Goal: Complete application form: Complete application form

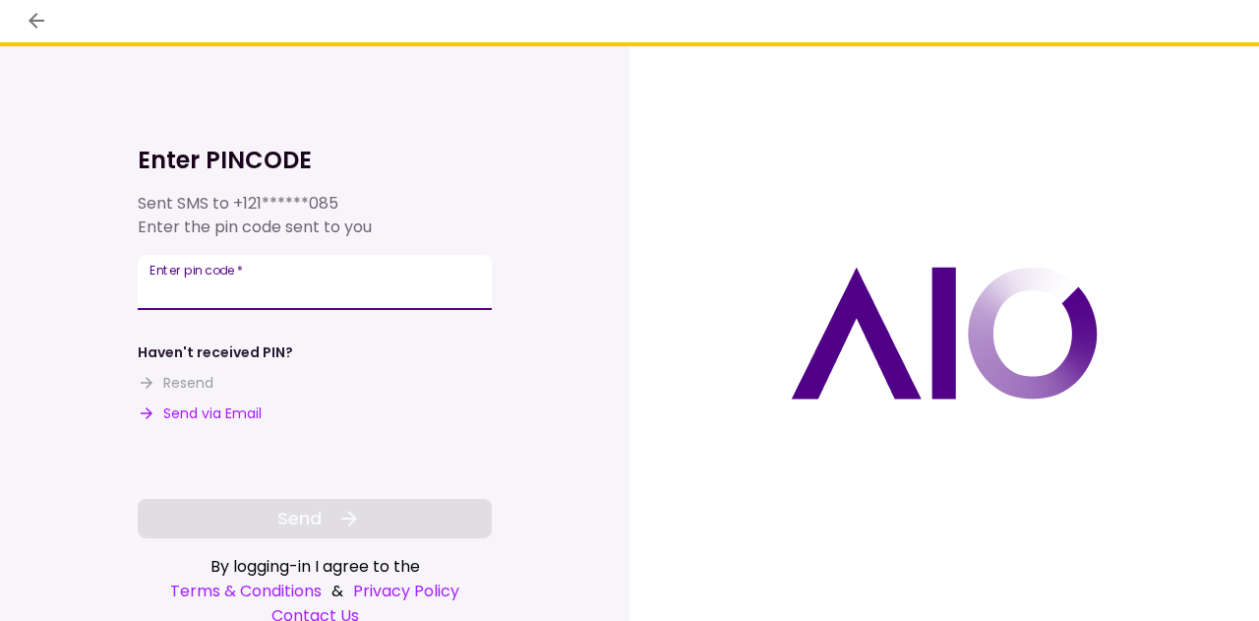
click at [439, 290] on input "Enter pin code   *" at bounding box center [315, 282] width 354 height 55
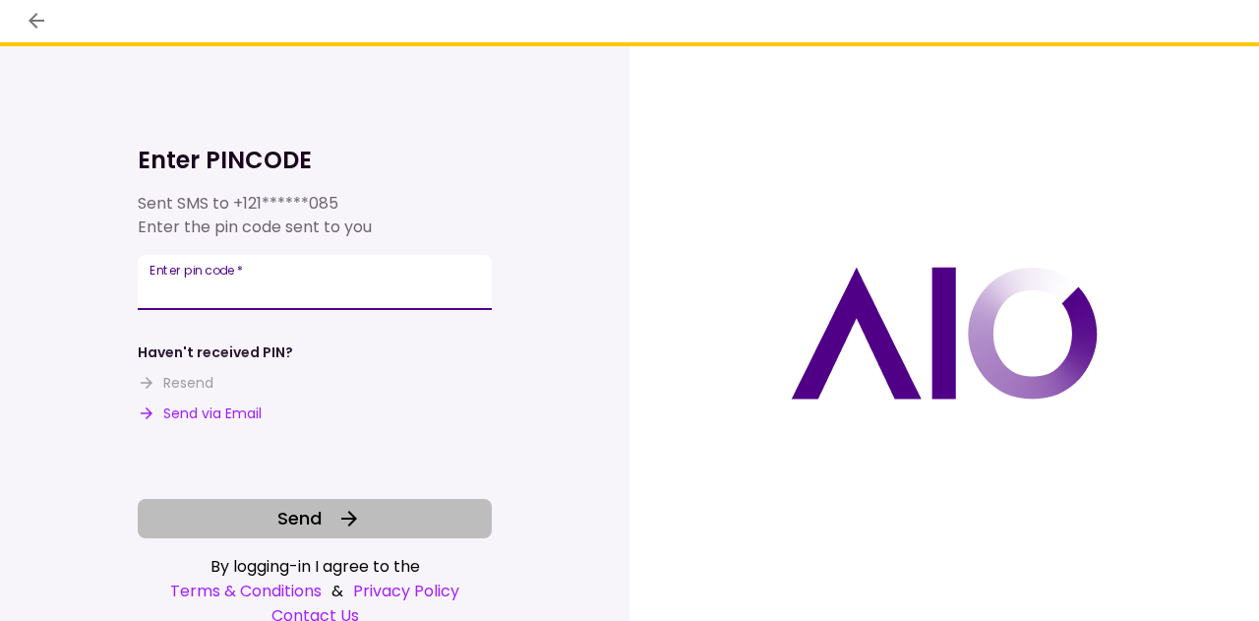
type input "******"
click at [303, 514] on span "Send" at bounding box center [299, 518] width 44 height 27
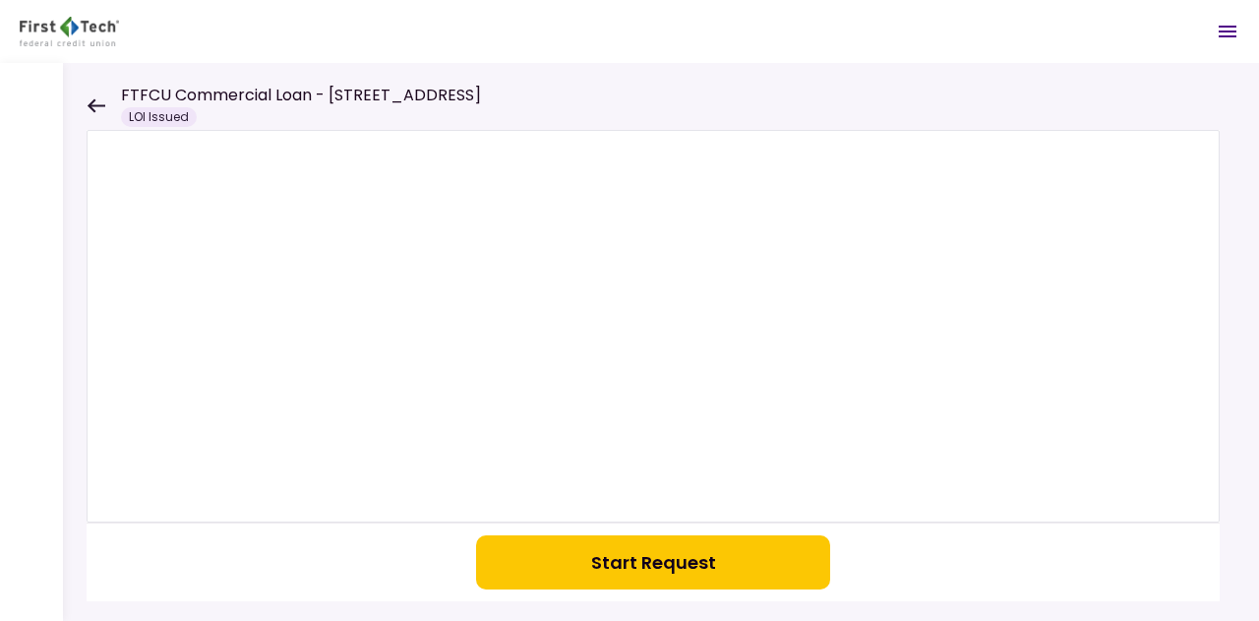
click at [643, 562] on button "Start Request" at bounding box center [653, 562] width 354 height 54
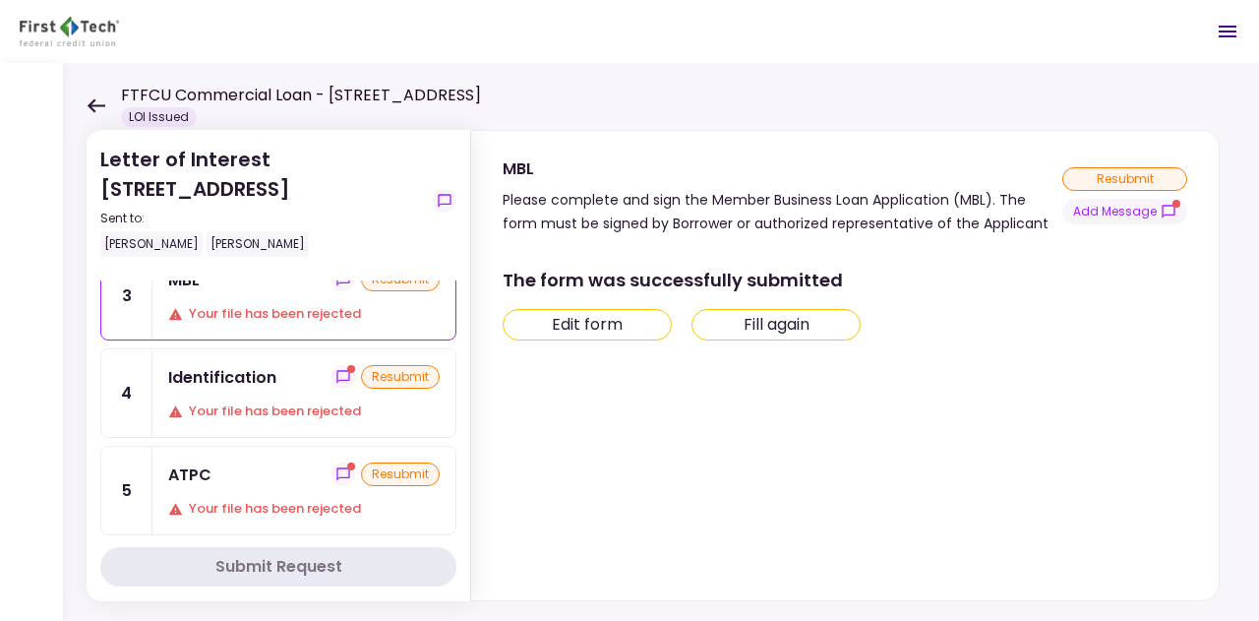
scroll to position [98, 0]
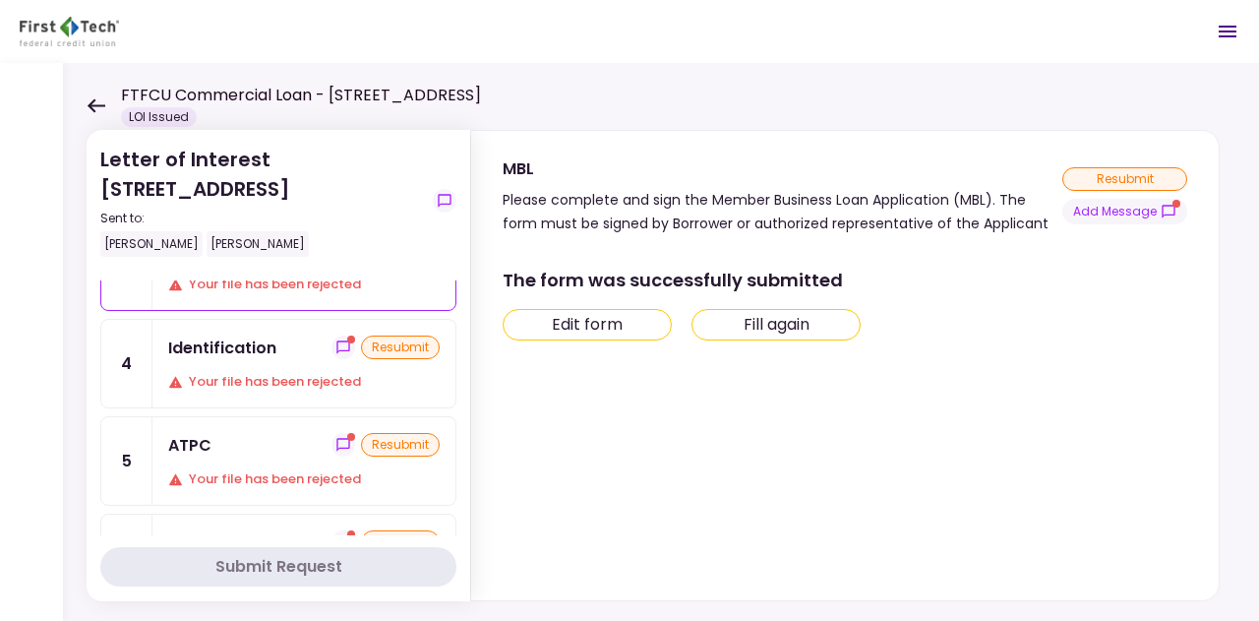
click at [293, 366] on div "Identification resubmit Your file has been rejected" at bounding box center [303, 364] width 303 height 88
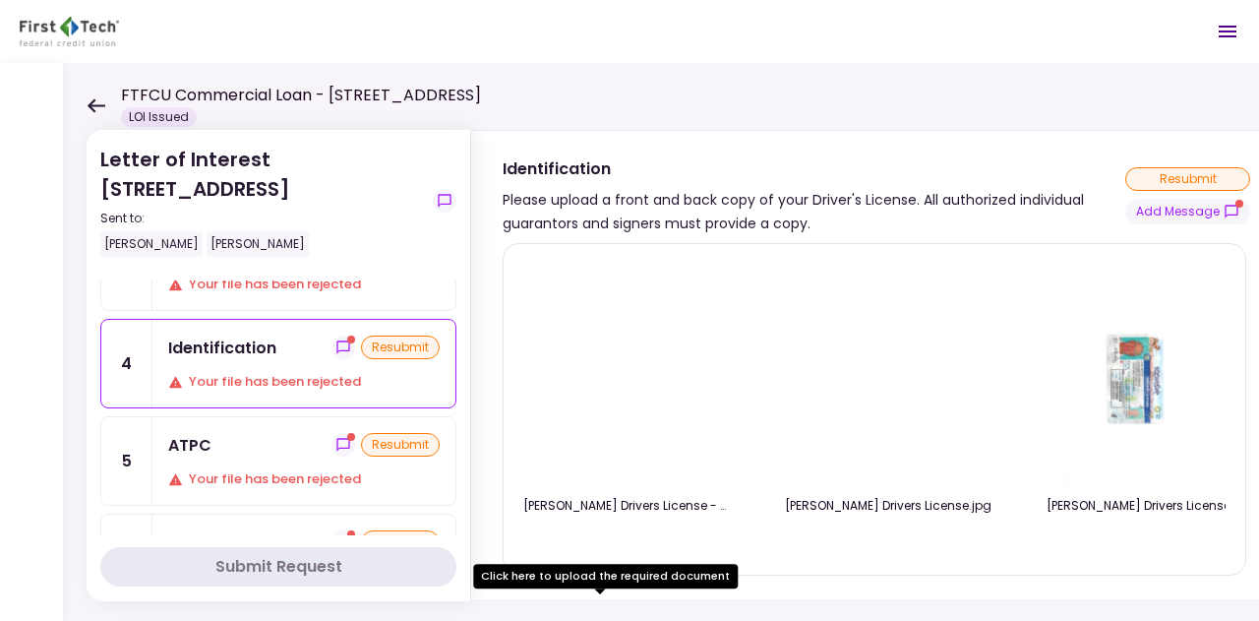
scroll to position [40, 0]
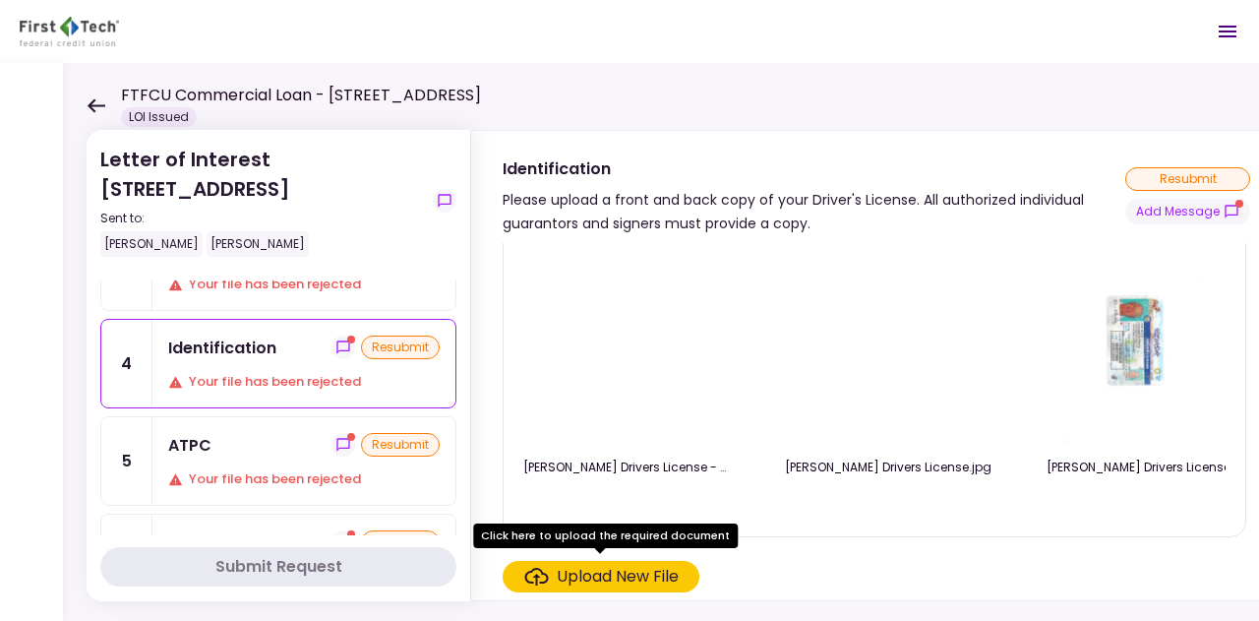
click at [262, 469] on div "Your file has been rejected" at bounding box center [304, 479] width 272 height 20
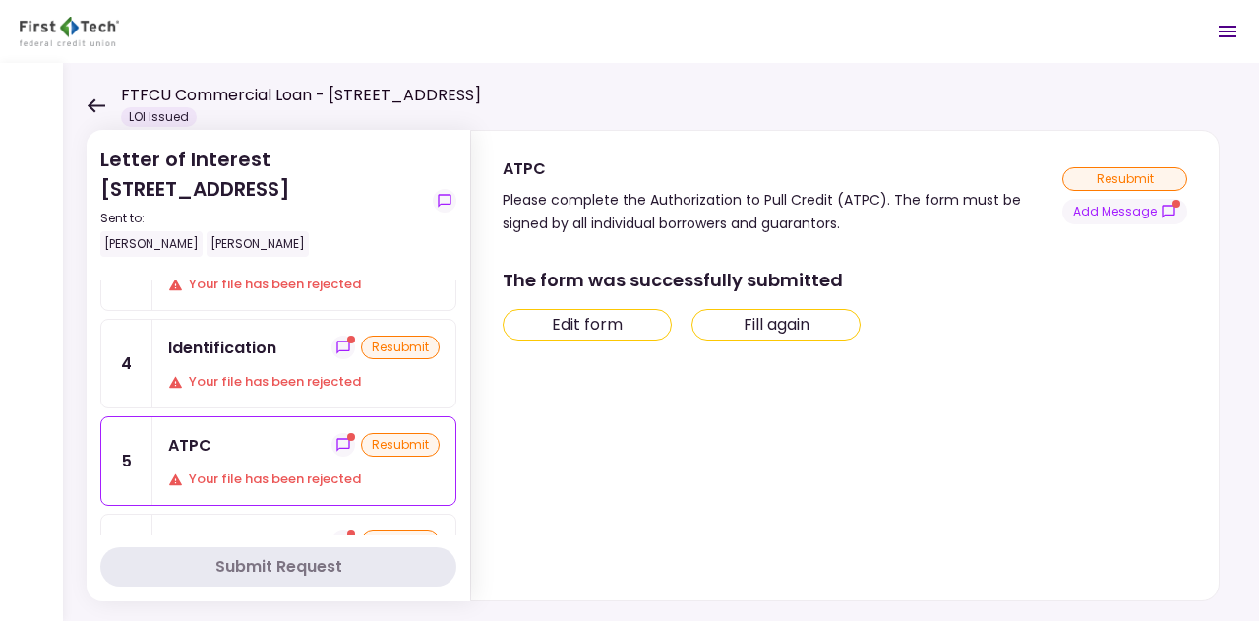
click at [624, 334] on button "Edit form" at bounding box center [587, 324] width 169 height 31
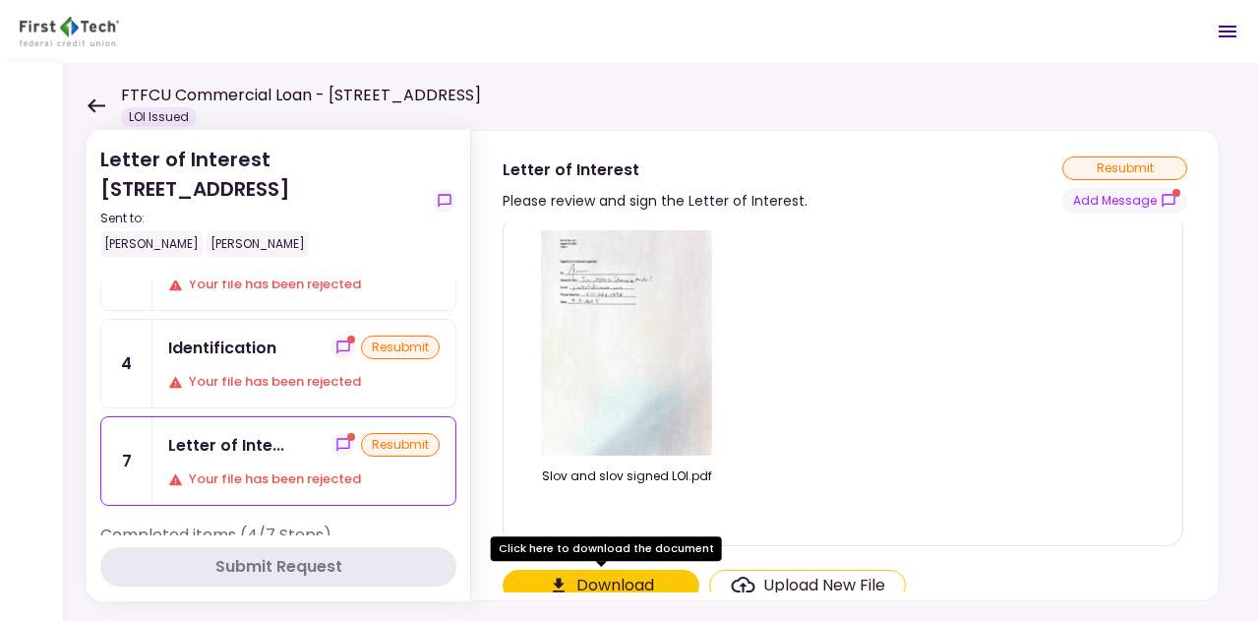
scroll to position [15, 0]
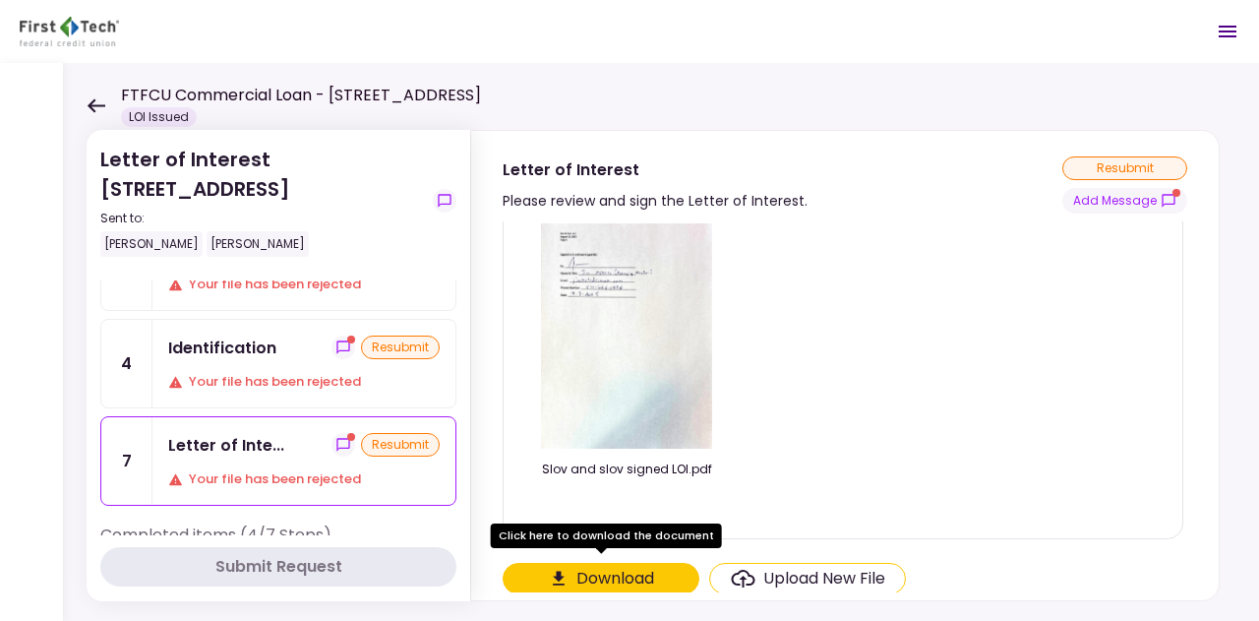
click at [801, 575] on div "Upload New File" at bounding box center [824, 579] width 122 height 24
click at [0, 0] on input "Upload New File" at bounding box center [0, 0] width 0 height 0
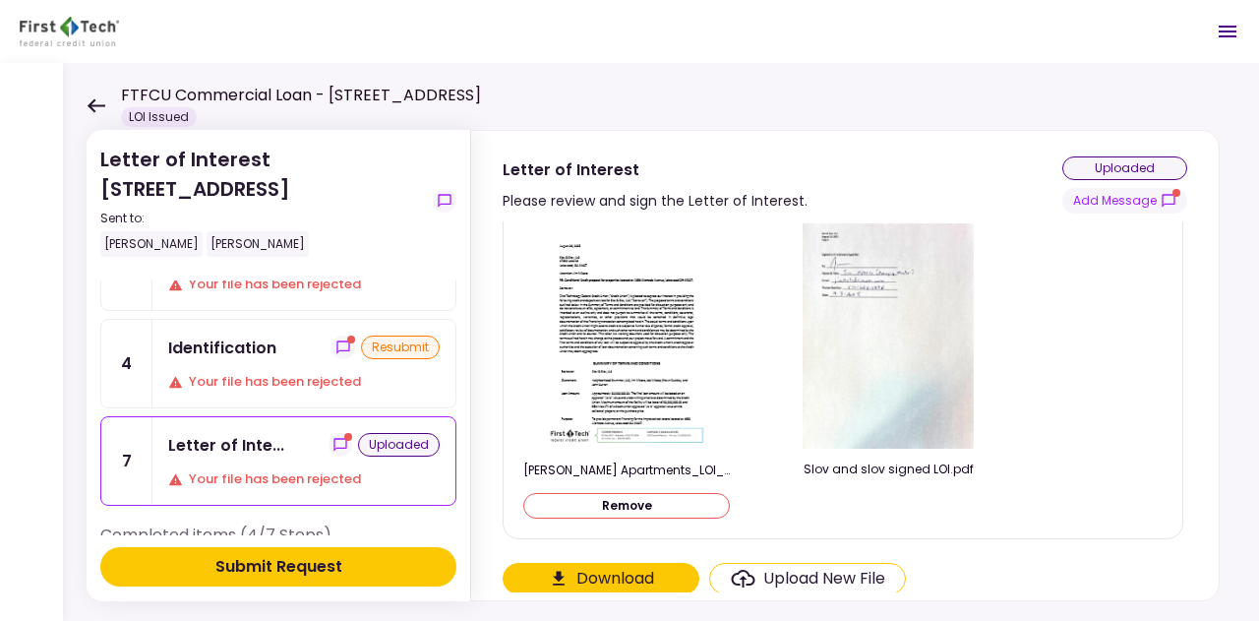
click at [1100, 166] on div "uploaded" at bounding box center [1124, 168] width 125 height 24
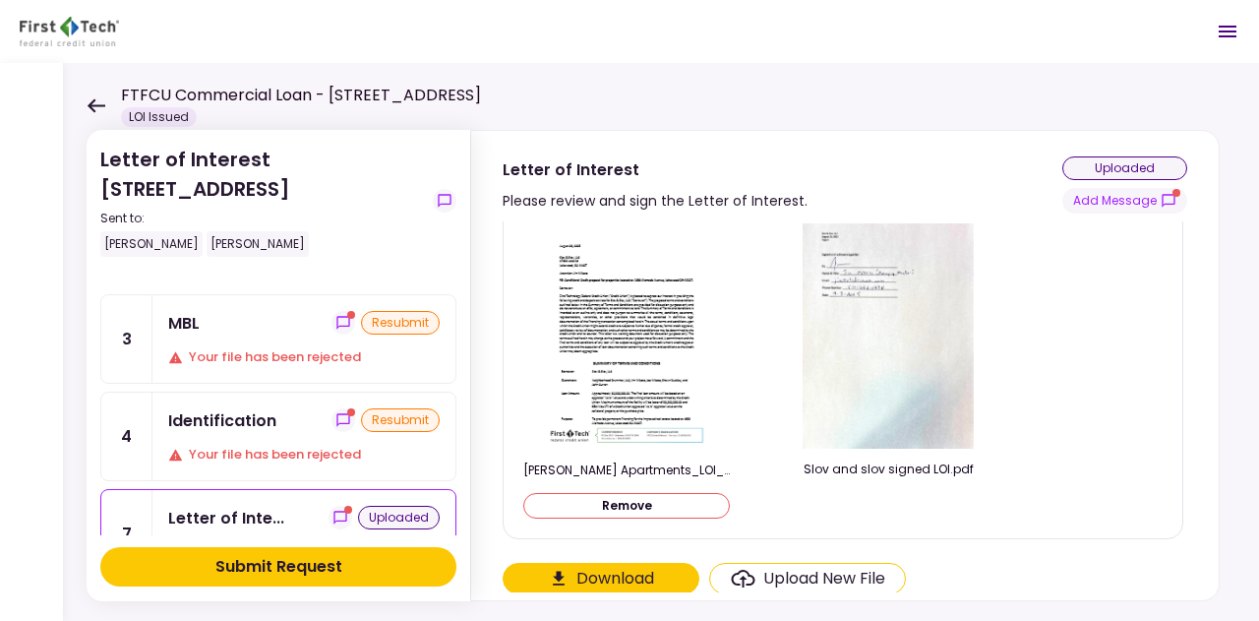
scroll to position [0, 0]
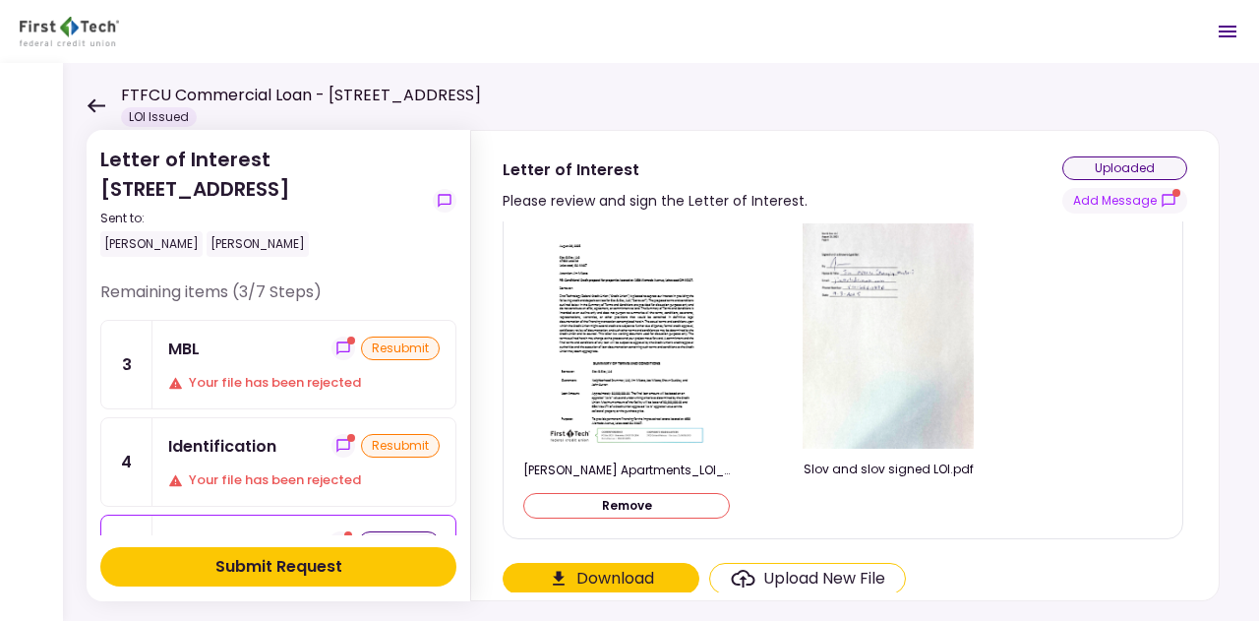
click at [270, 451] on div "Identification" at bounding box center [222, 446] width 108 height 25
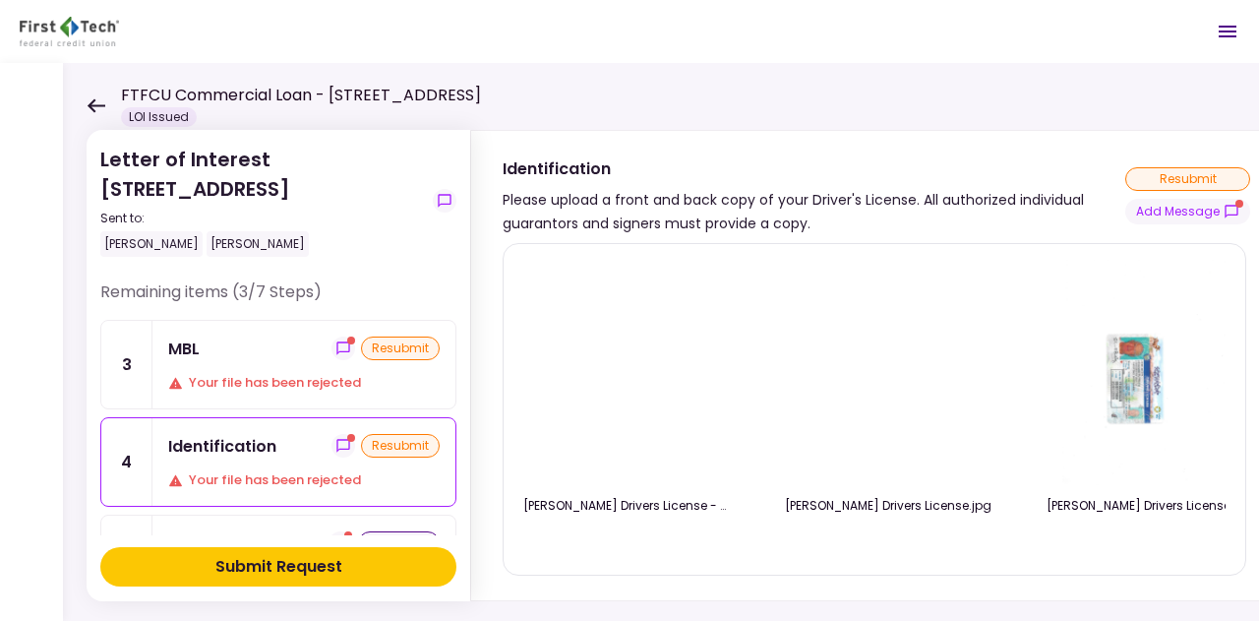
click at [627, 373] on img at bounding box center [627, 373] width 0 height 0
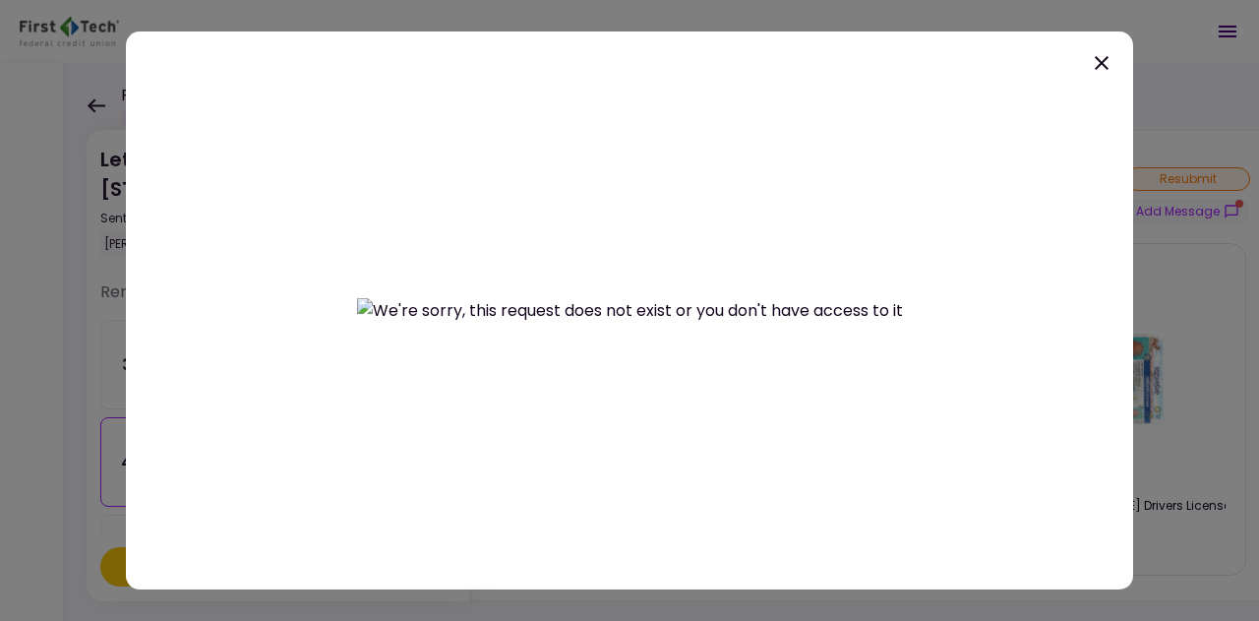
click at [1108, 61] on icon at bounding box center [1102, 63] width 24 height 24
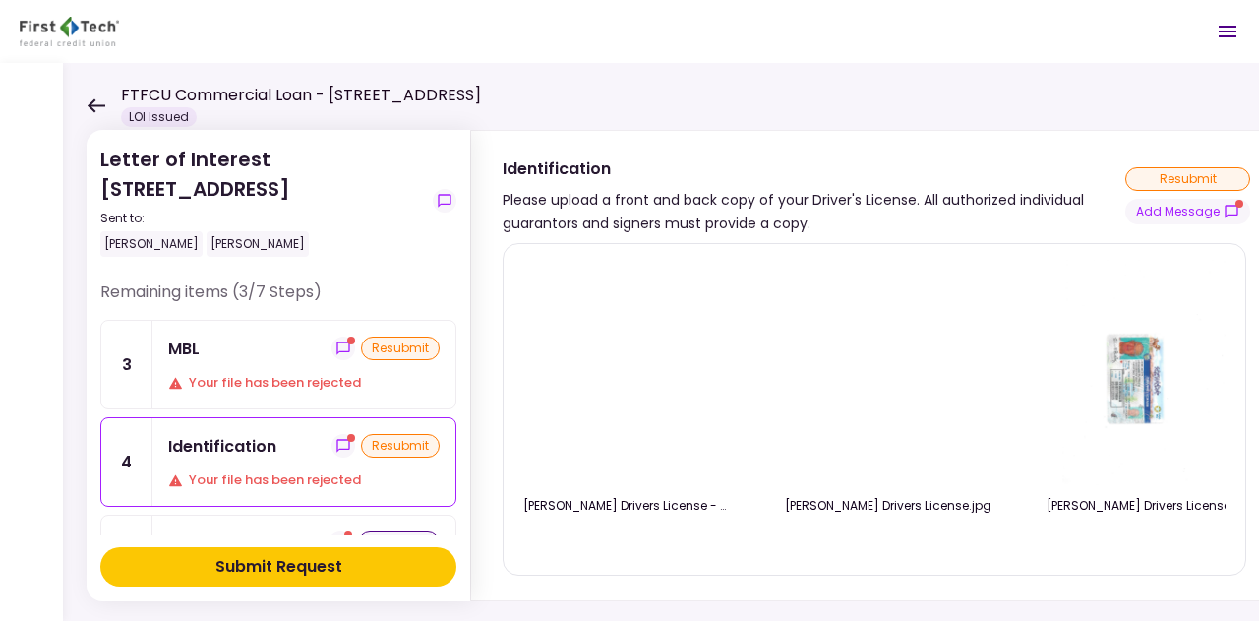
scroll to position [98, 0]
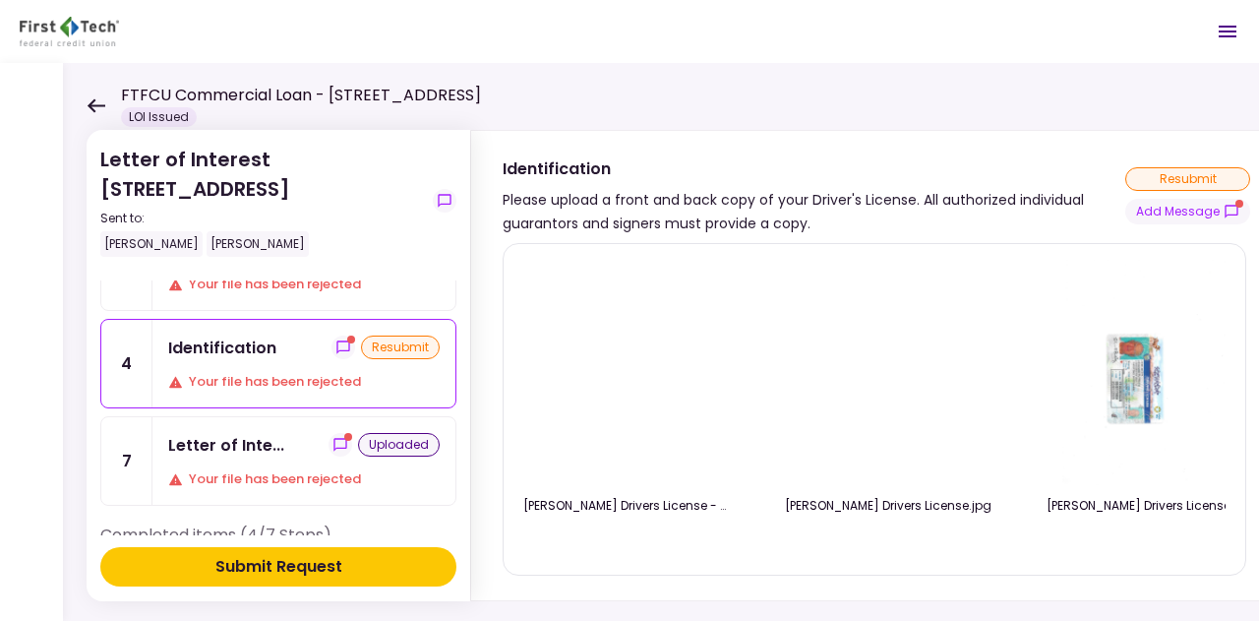
click at [273, 469] on div "Your file has been rejected" at bounding box center [304, 479] width 272 height 20
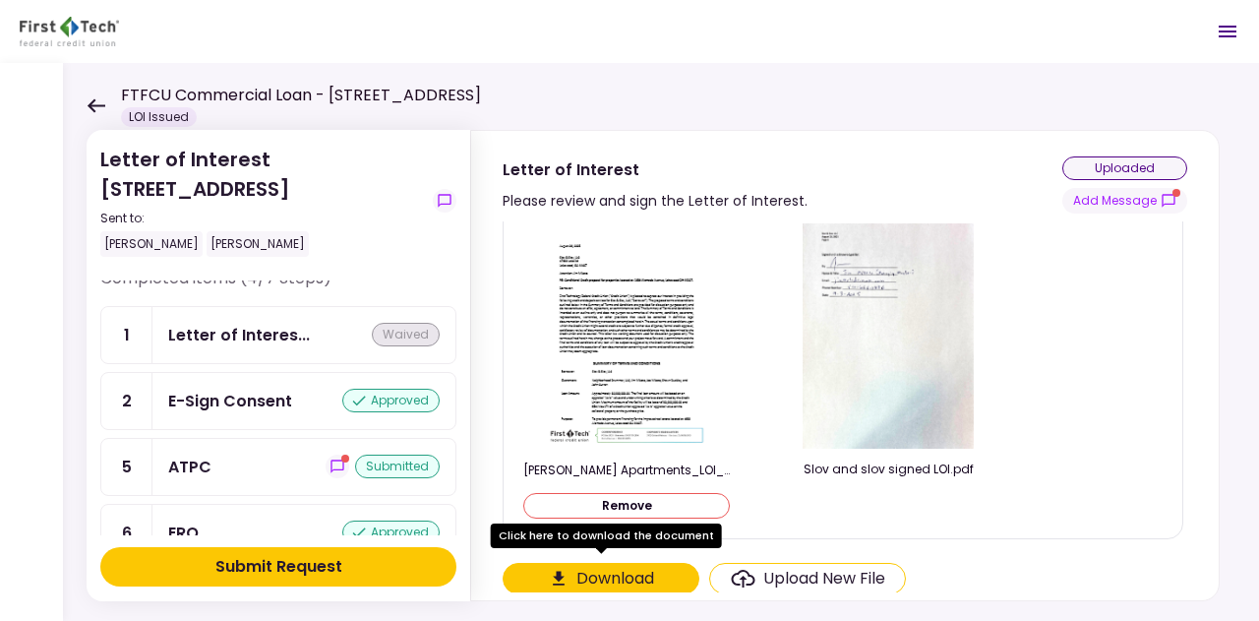
scroll to position [386, 0]
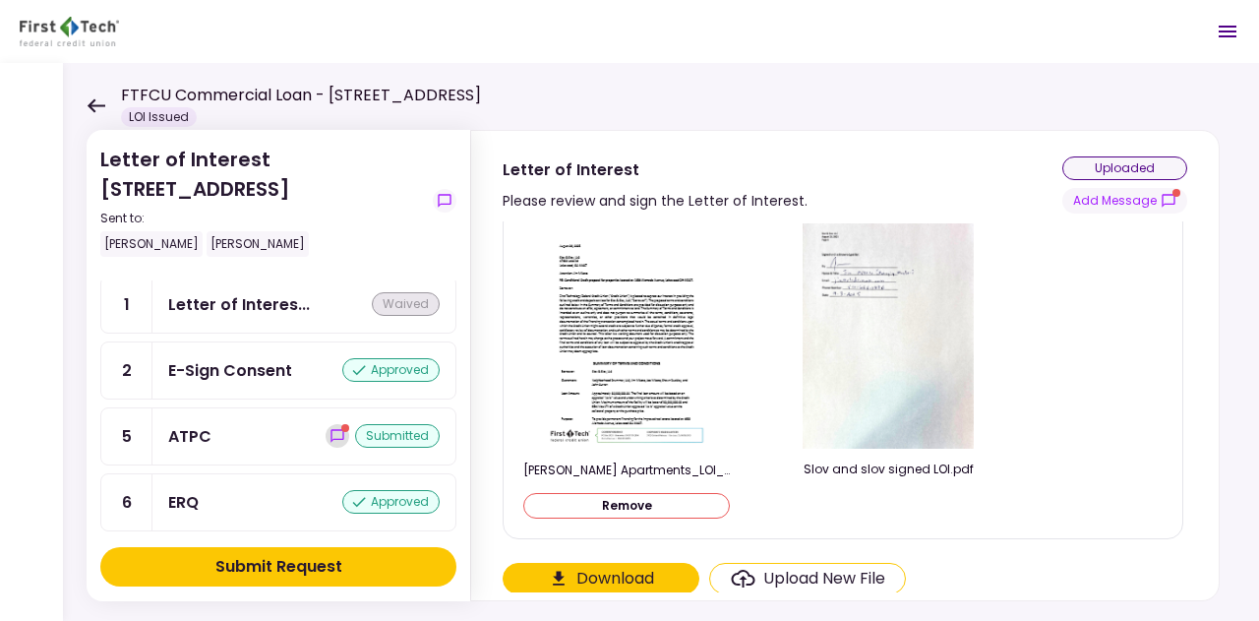
click at [331, 428] on icon "show-messages" at bounding box center [338, 436] width 16 height 16
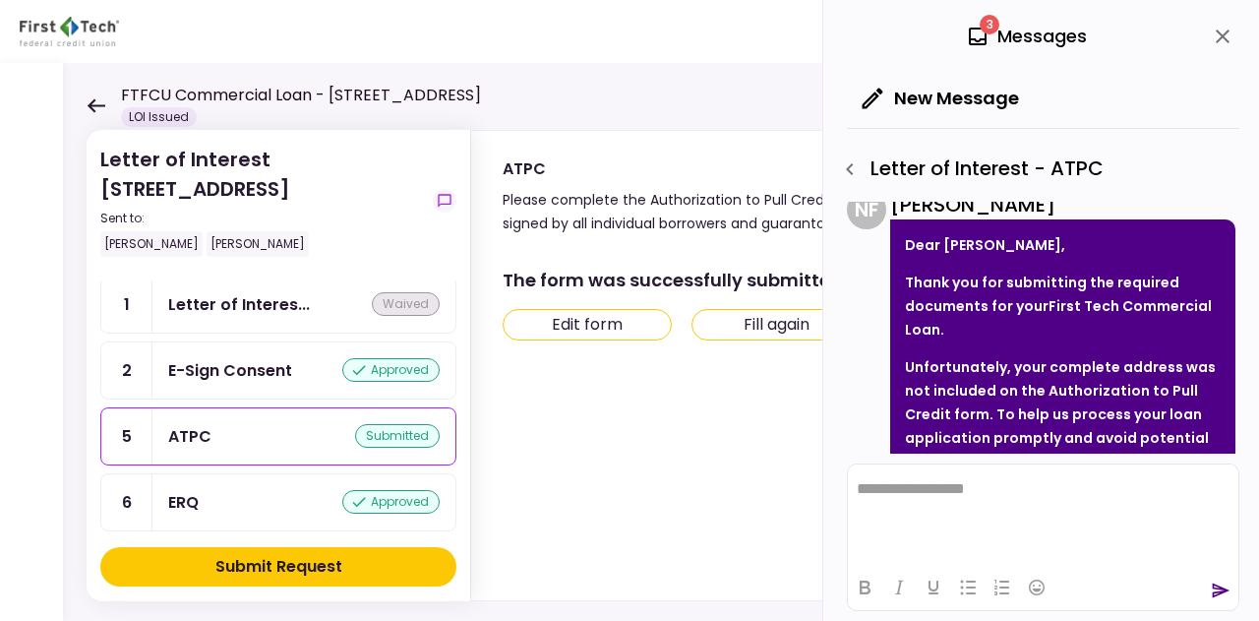
scroll to position [169, 0]
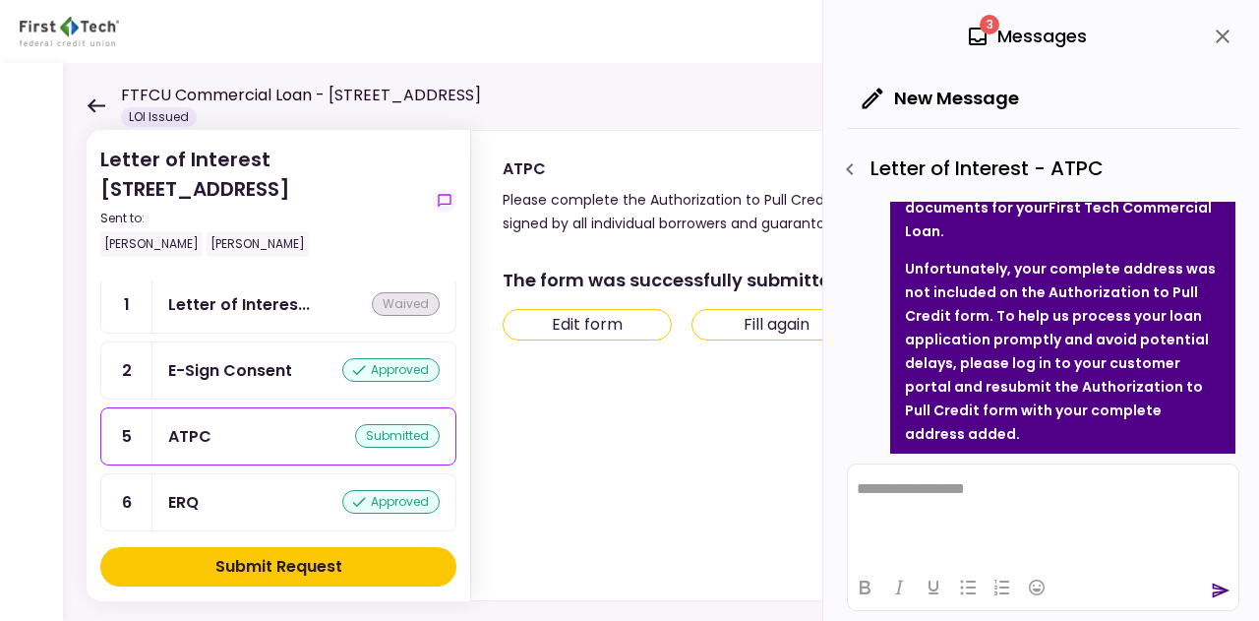
click at [605, 330] on button "Edit form" at bounding box center [587, 324] width 169 height 31
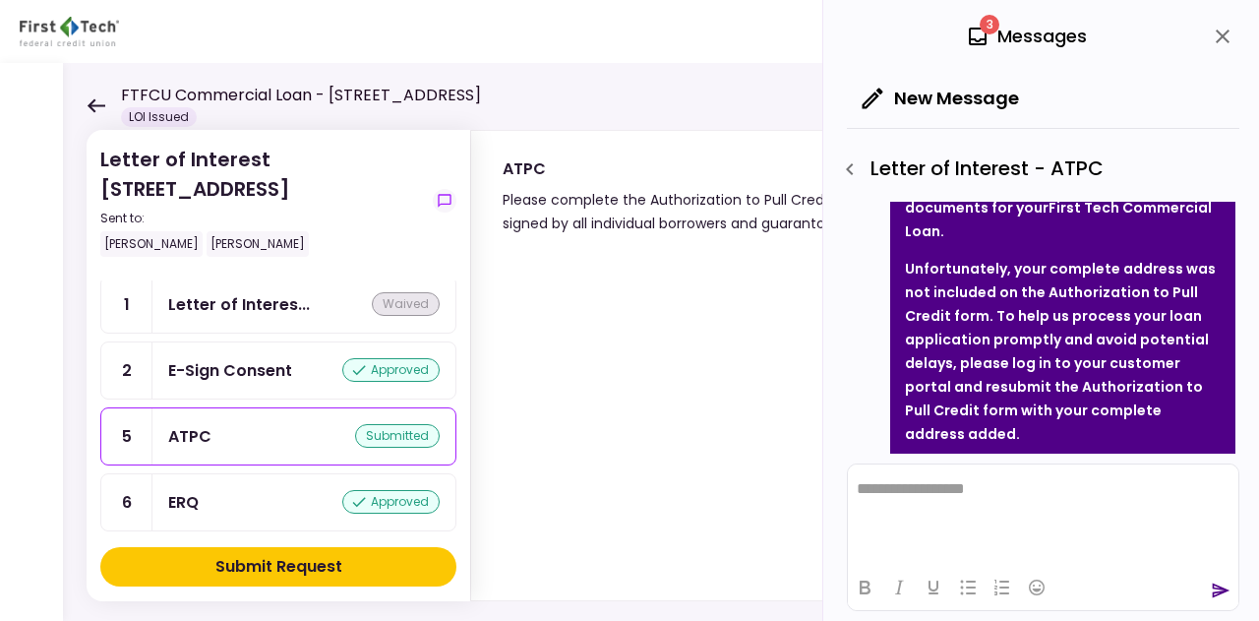
click at [1222, 42] on icon "close" at bounding box center [1223, 37] width 24 height 24
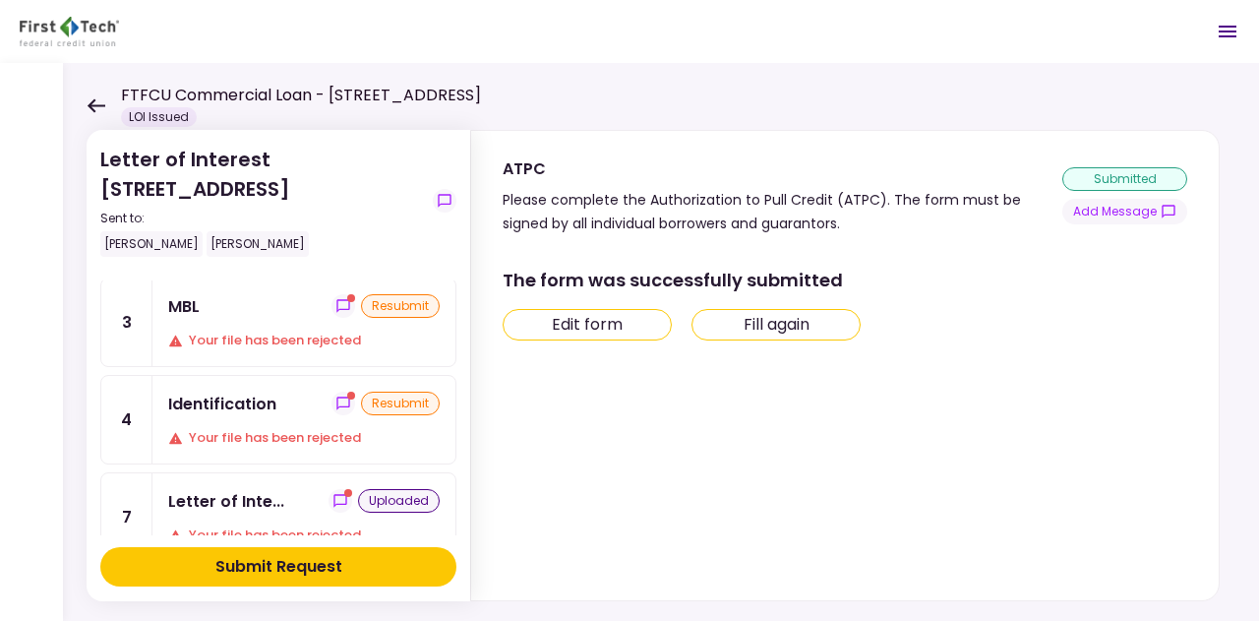
scroll to position [0, 0]
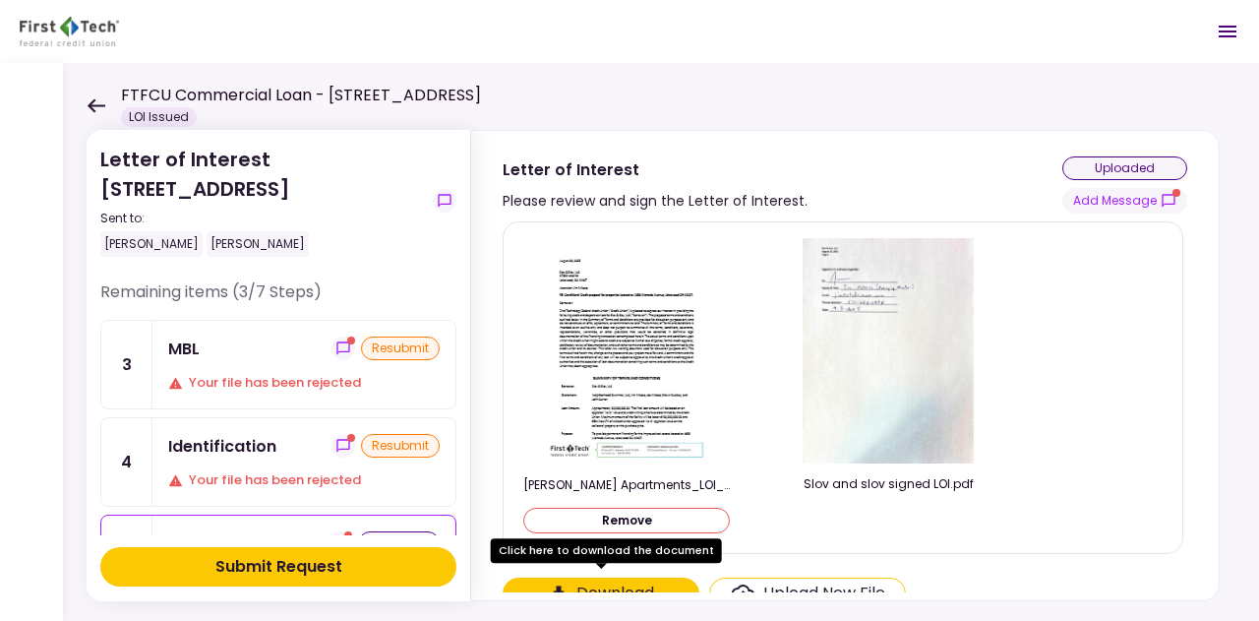
click at [270, 375] on div "Your file has been rejected" at bounding box center [304, 383] width 272 height 20
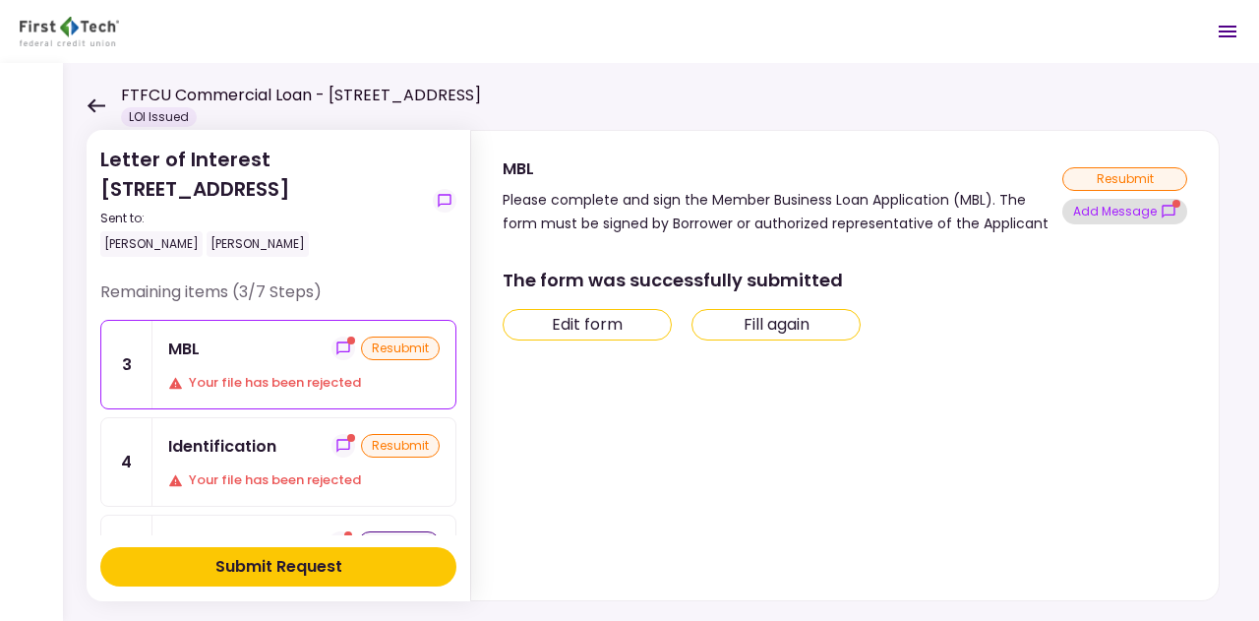
click at [1125, 215] on button "Add Message" at bounding box center [1124, 212] width 125 height 26
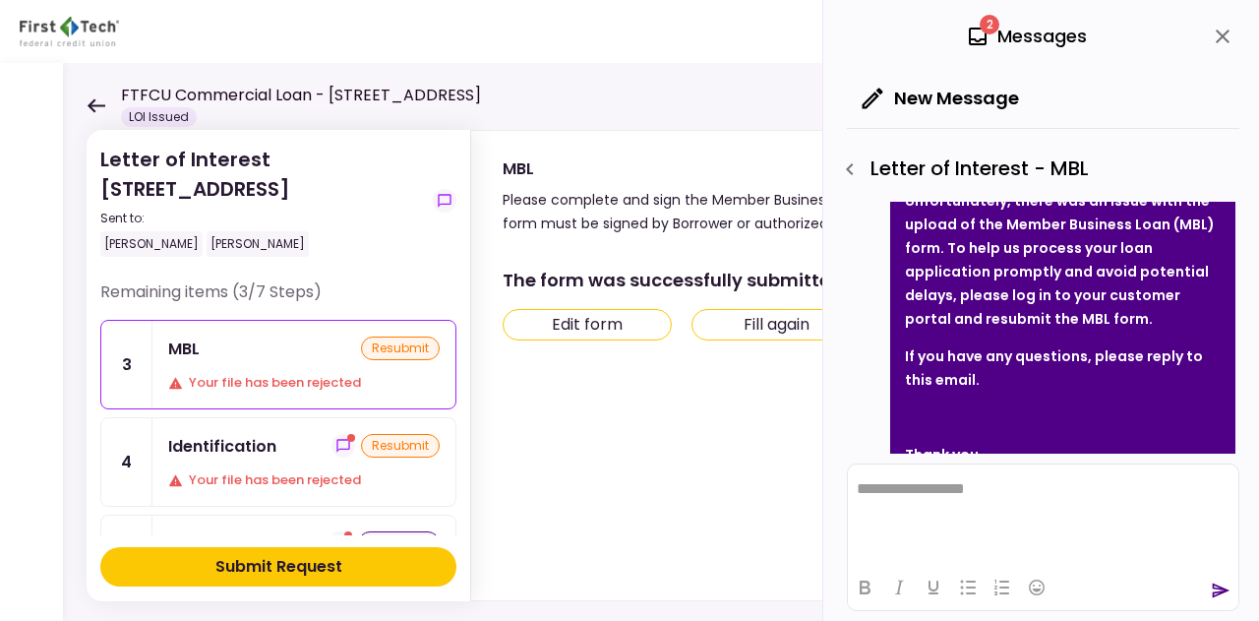
scroll to position [146, 0]
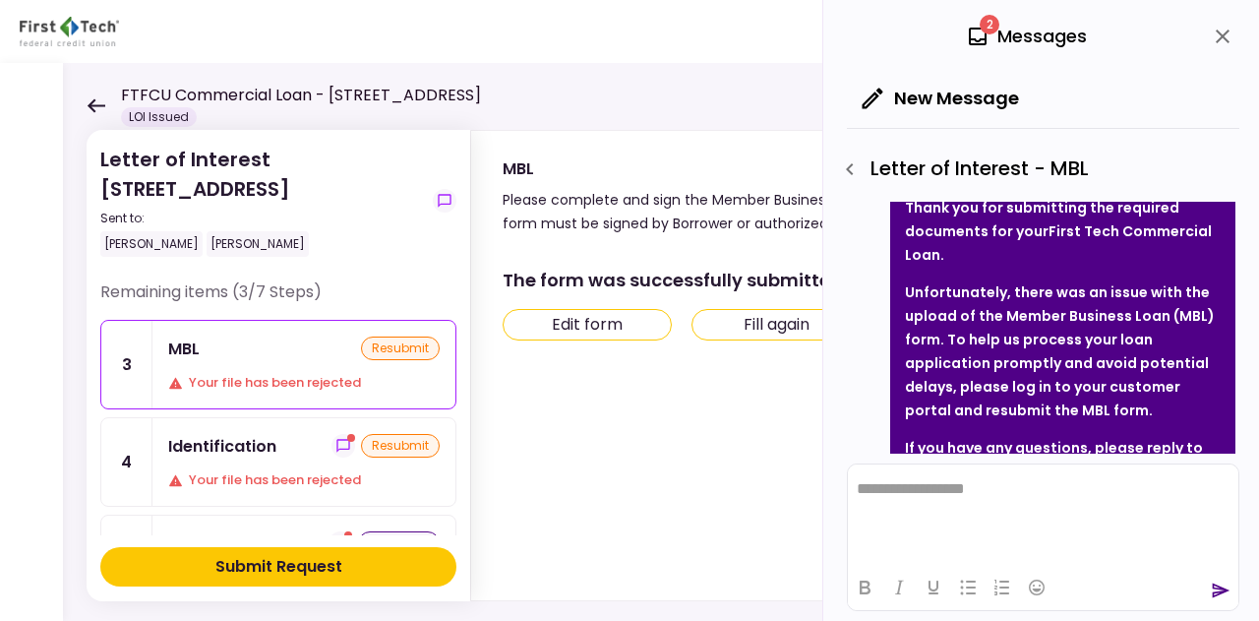
click at [578, 324] on button "Edit form" at bounding box center [587, 324] width 169 height 31
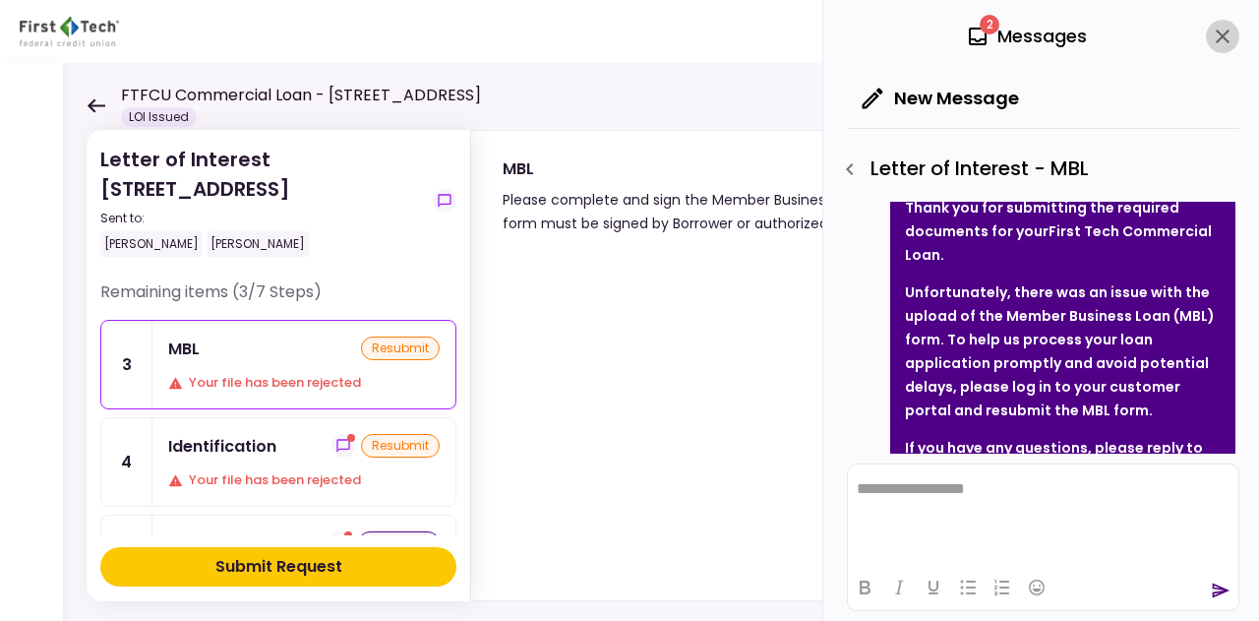
click at [1221, 36] on icon "close" at bounding box center [1223, 37] width 24 height 24
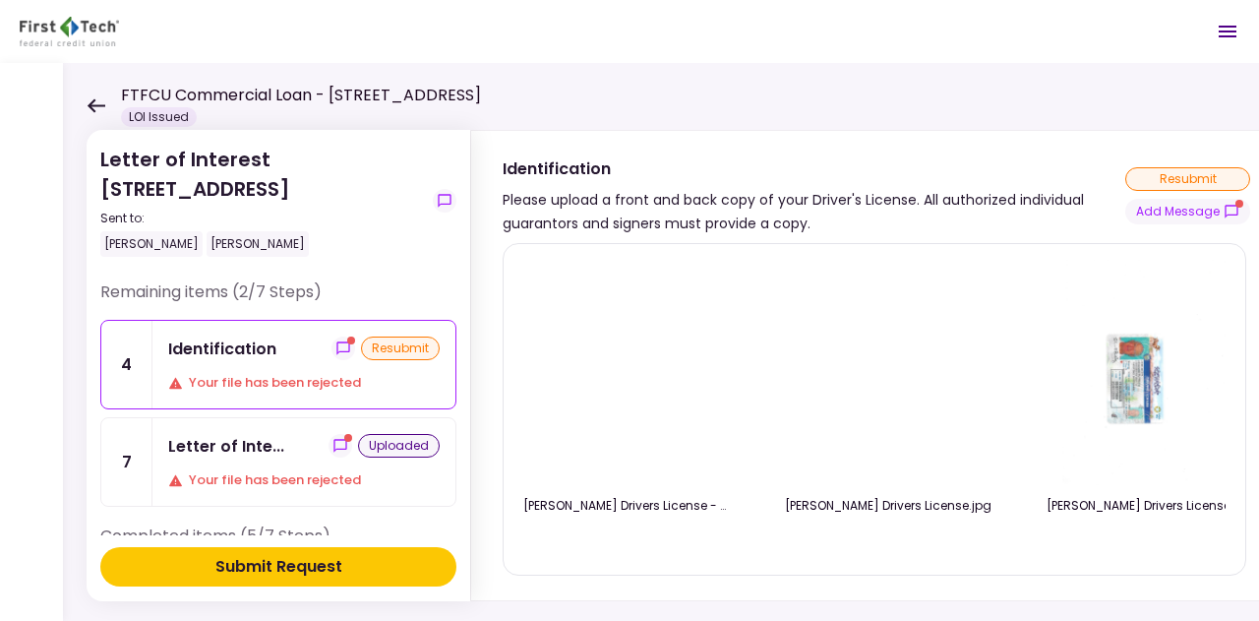
scroll to position [40, 0]
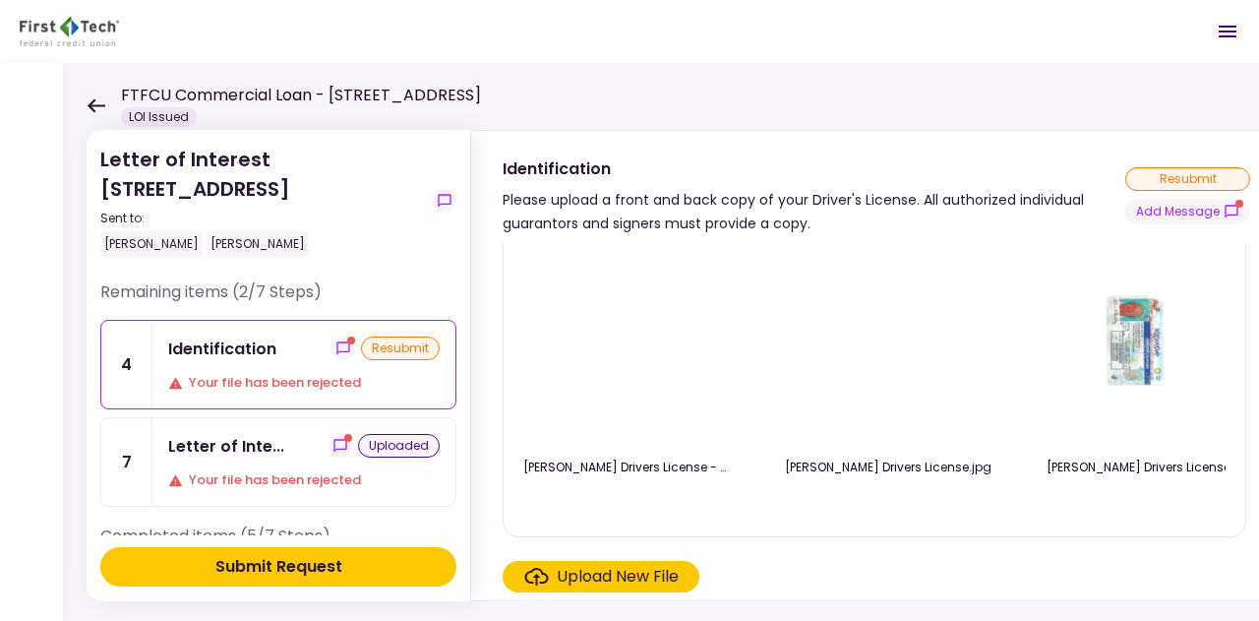
drag, startPoint x: 804, startPoint y: 585, endPoint x: 791, endPoint y: 585, distance: 12.8
click at [804, 585] on div "Upload New File" at bounding box center [875, 576] width 744 height 31
click at [637, 576] on div "Upload New File" at bounding box center [618, 577] width 122 height 24
click at [0, 0] on input "Upload New File" at bounding box center [0, 0] width 0 height 0
click at [459, 20] on header "FTFCU Commercial Loan - [STREET_ADDRESS] LOI Issued 2 Messages New Message Conv…" at bounding box center [629, 31] width 1259 height 63
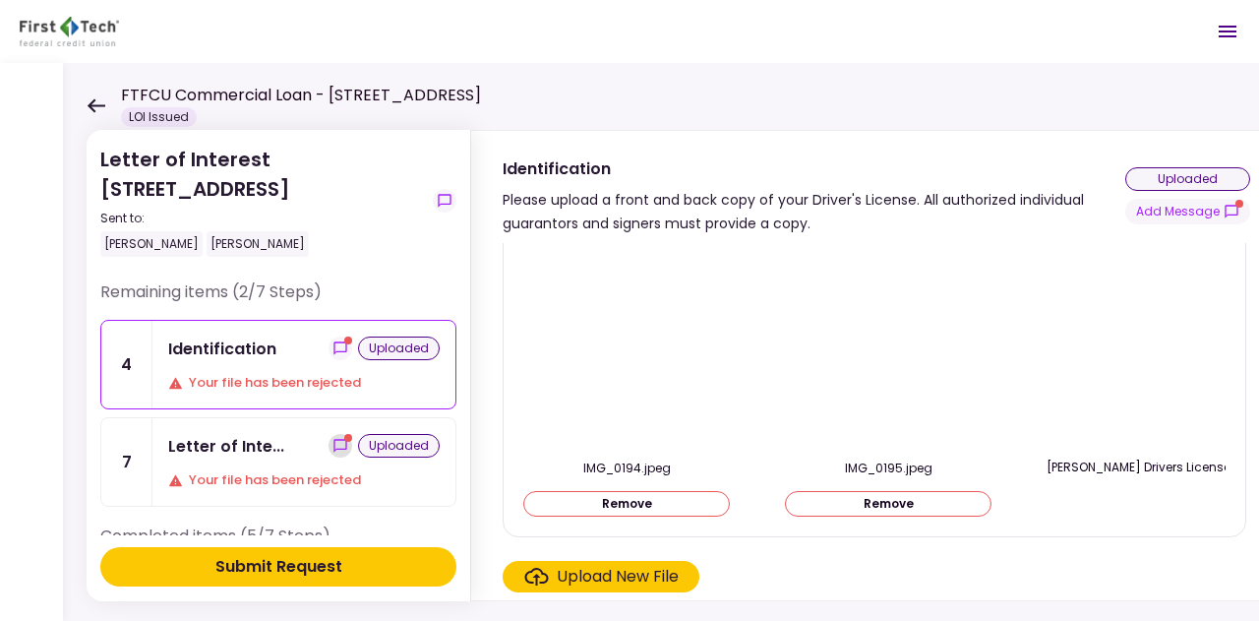
click at [340, 442] on icon "show-messages" at bounding box center [339, 445] width 13 height 13
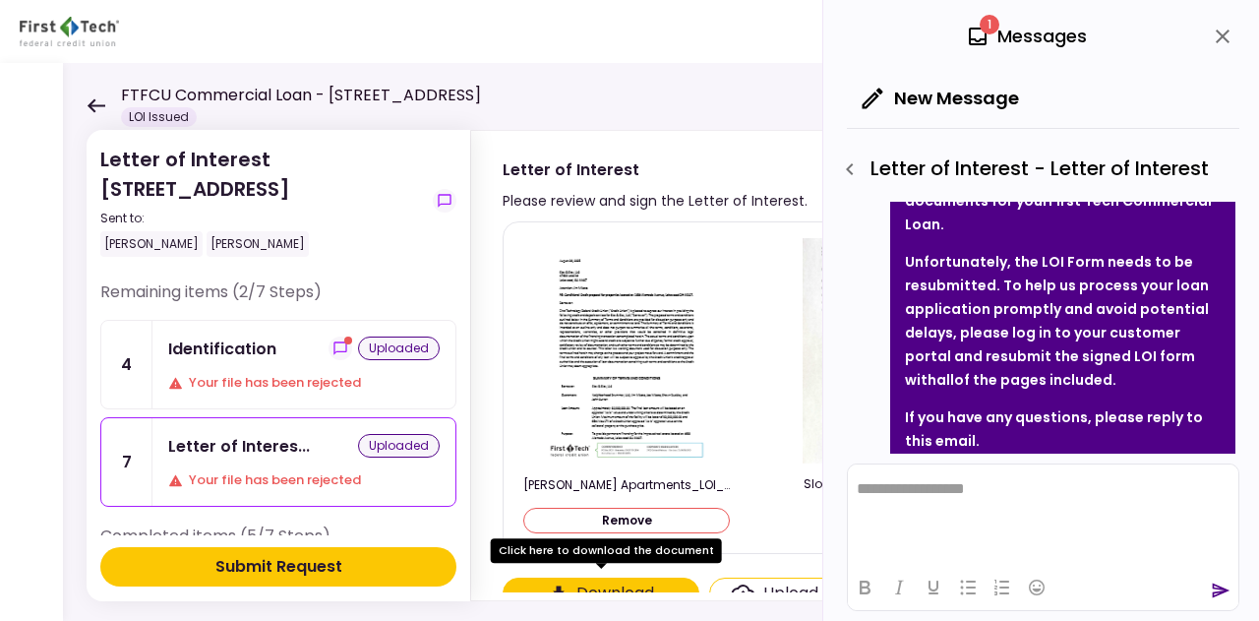
scroll to position [146, 0]
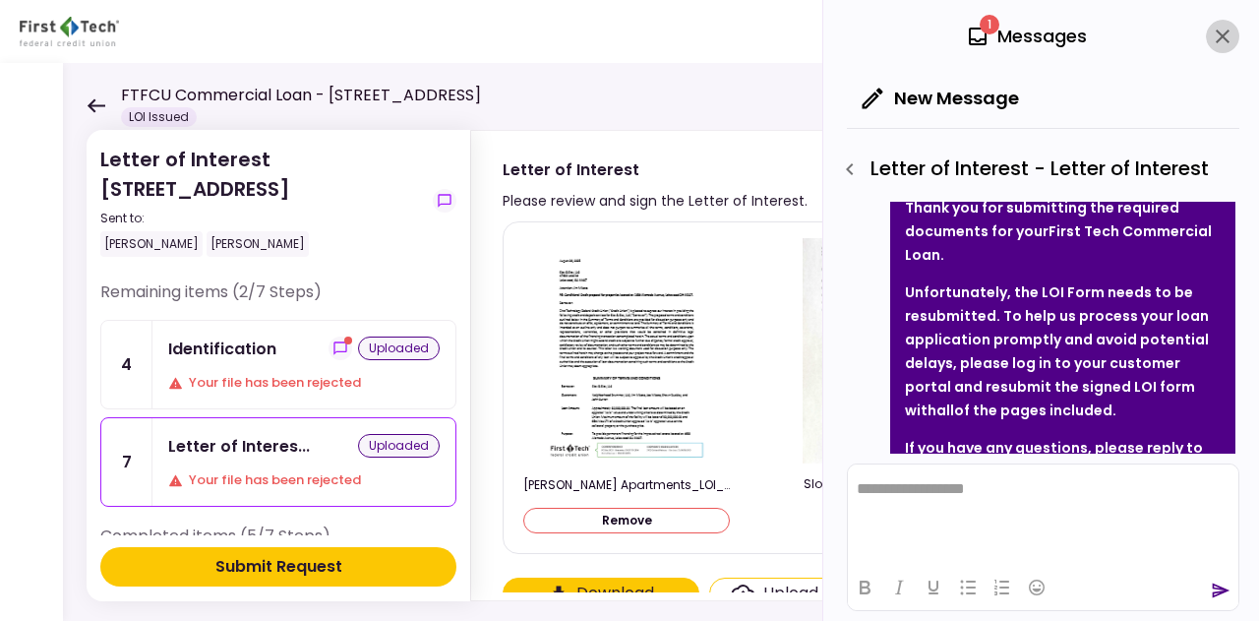
click at [1233, 27] on icon "close" at bounding box center [1223, 37] width 24 height 24
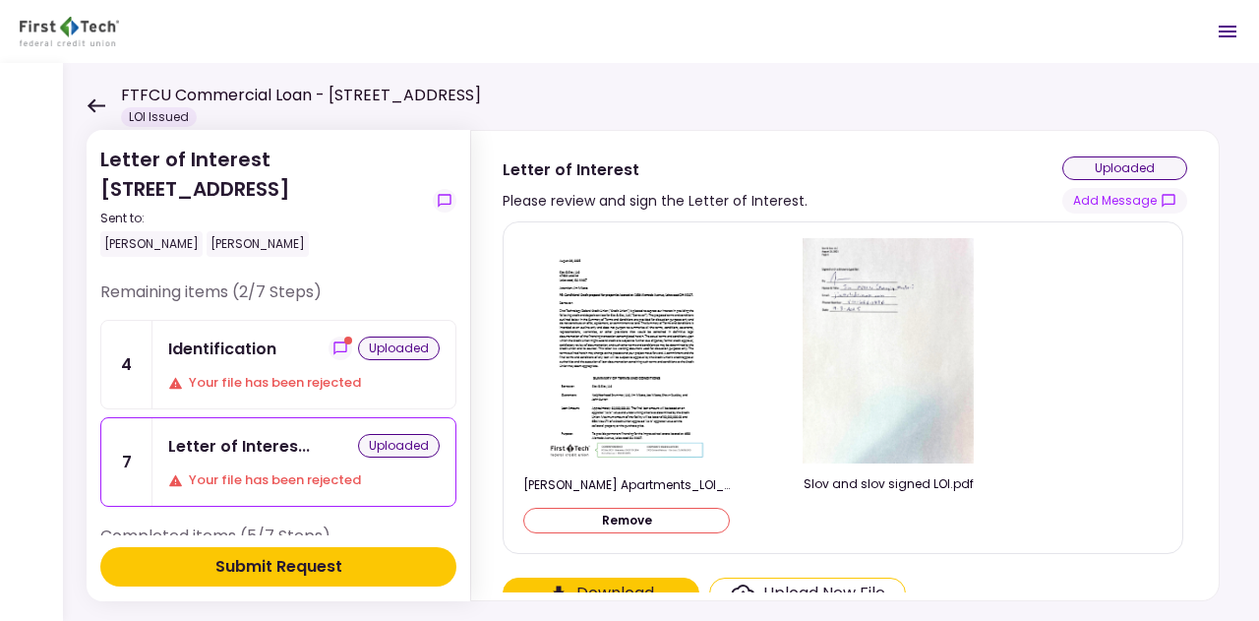
click at [284, 362] on div "Identification uploaded Your file has been rejected" at bounding box center [303, 365] width 303 height 88
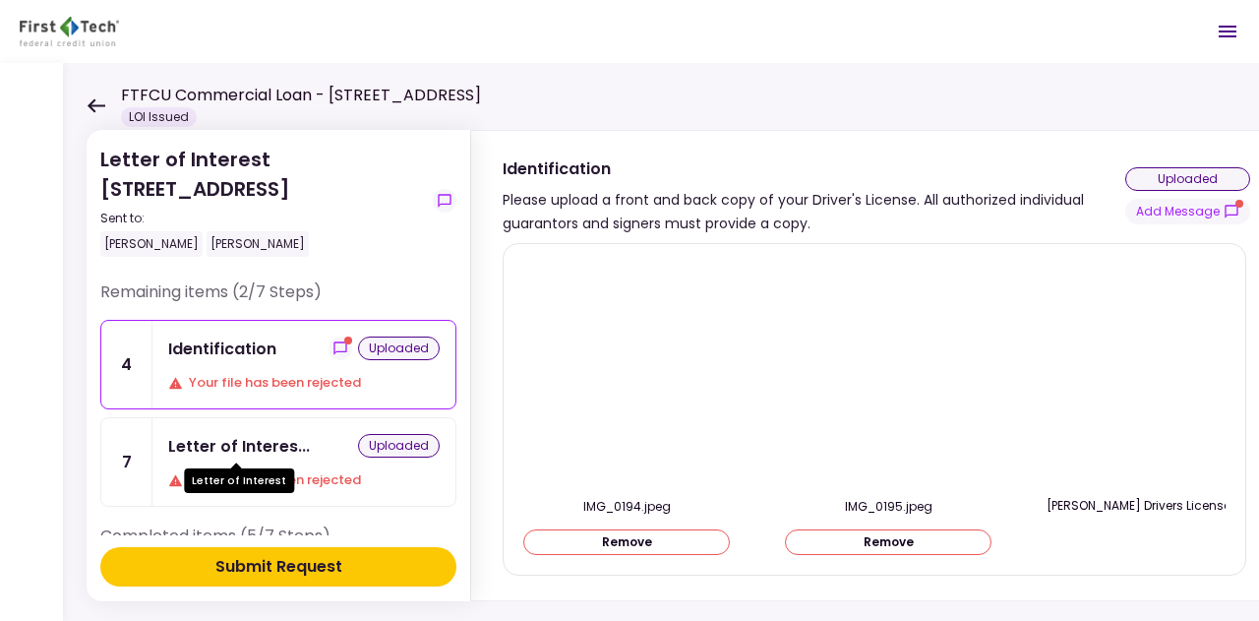
click at [236, 452] on div "Letter of Interes..." at bounding box center [239, 446] width 142 height 25
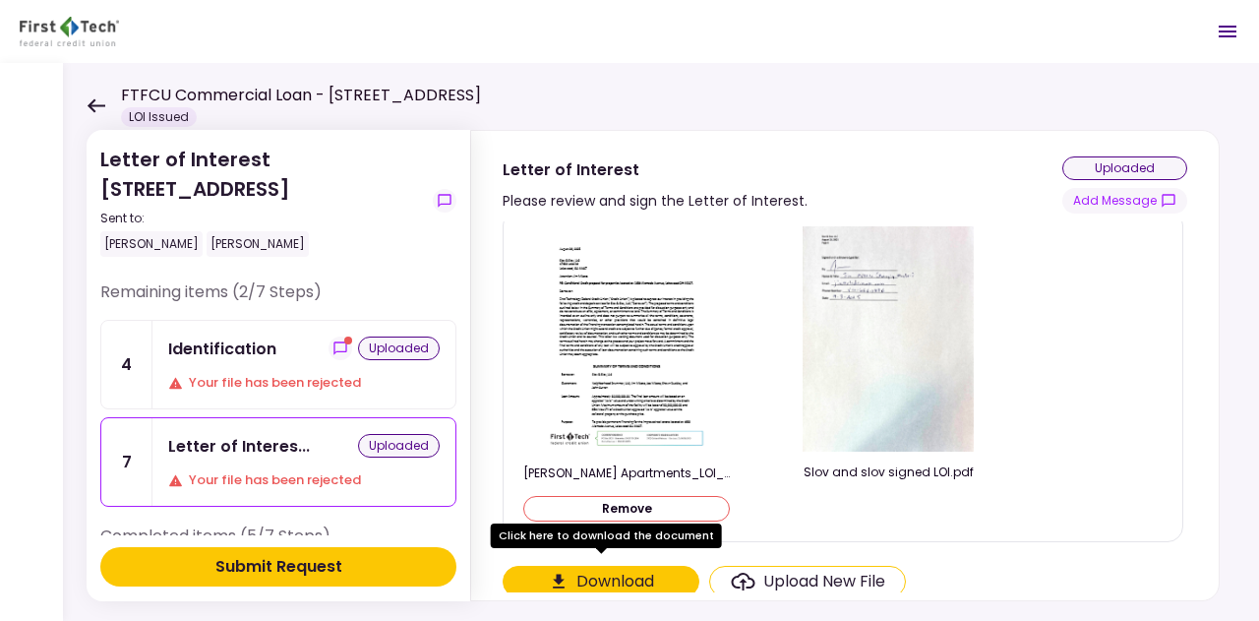
scroll to position [15, 0]
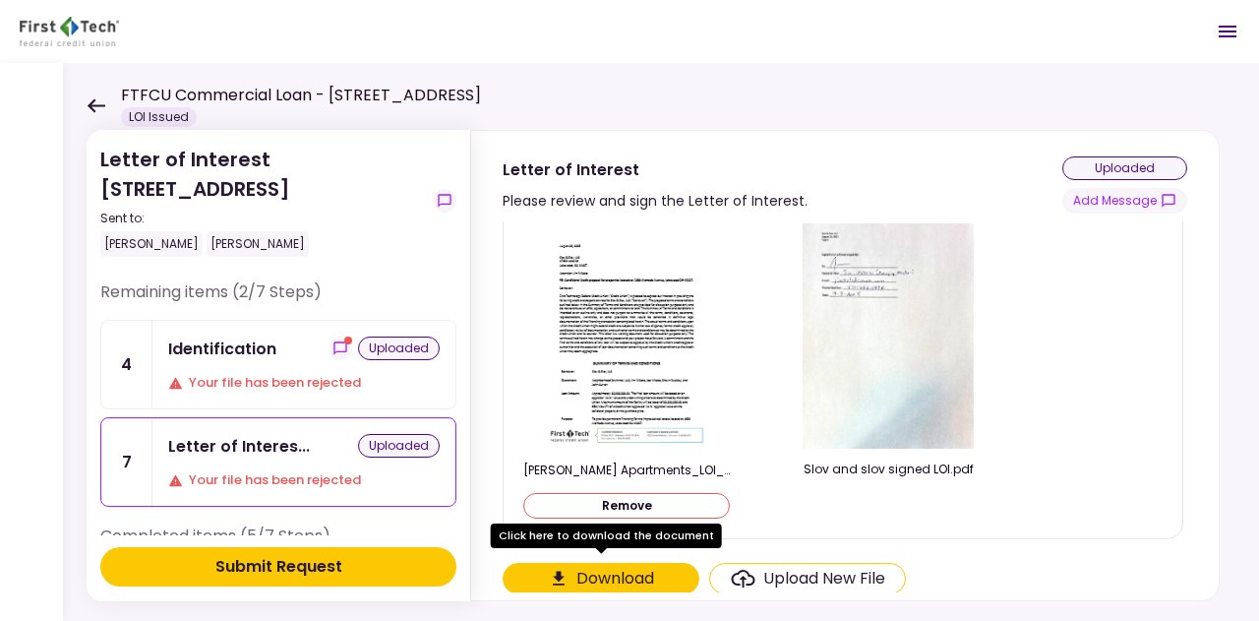
click at [275, 391] on div "Identification uploaded Your file has been rejected" at bounding box center [303, 365] width 303 height 88
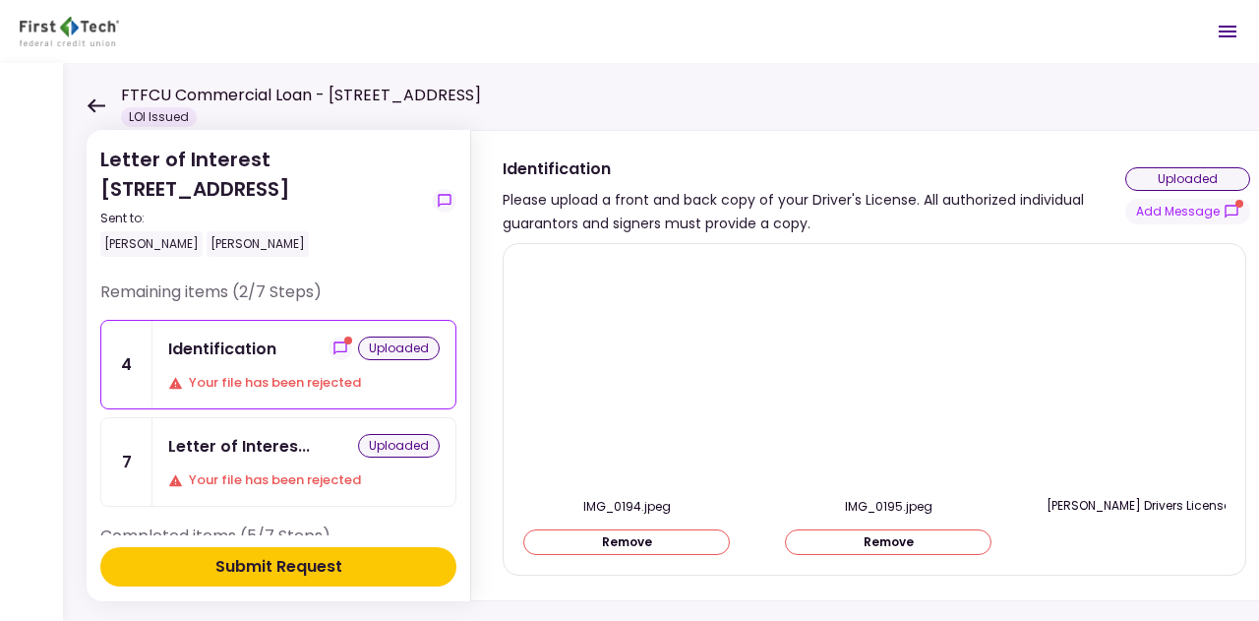
click at [293, 564] on div "Submit Request" at bounding box center [278, 567] width 127 height 24
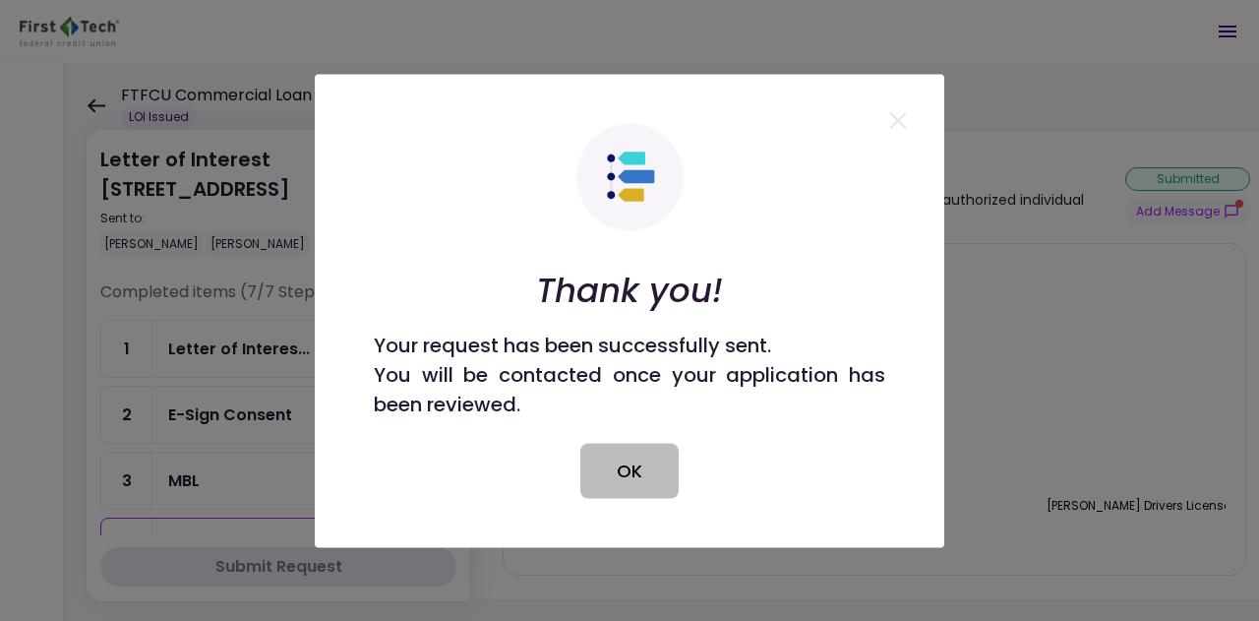
click at [609, 491] on button "OK" at bounding box center [629, 470] width 98 height 55
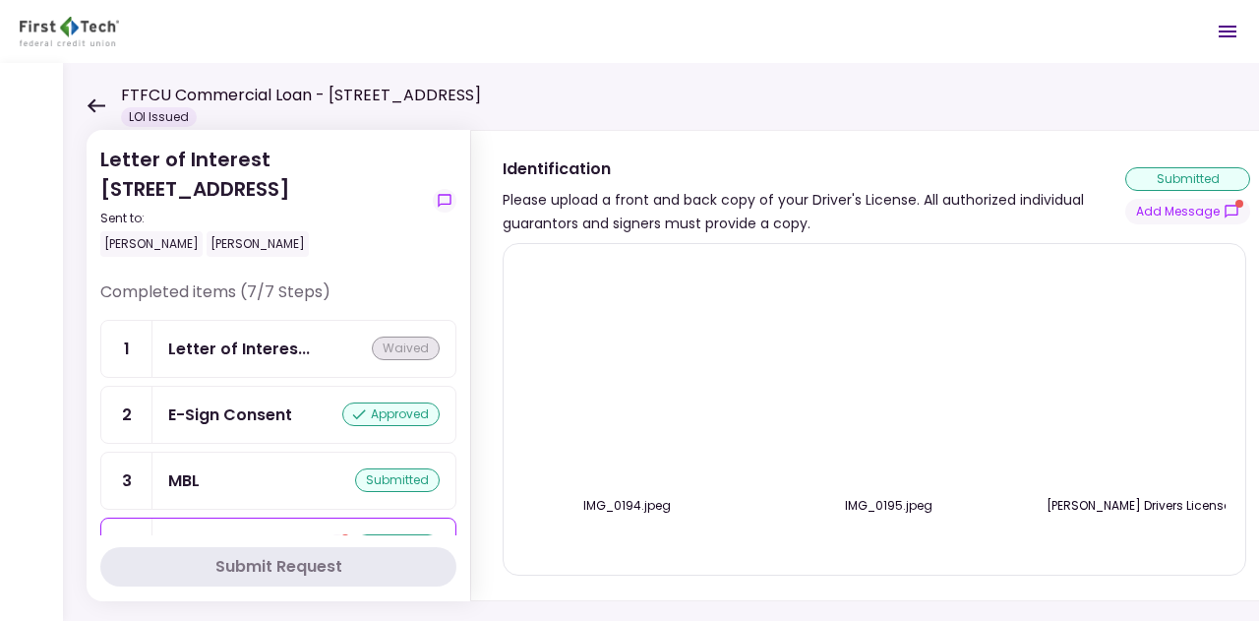
click at [313, 354] on div "Letter of Interes... [GEOGRAPHIC_DATA]" at bounding box center [304, 348] width 272 height 25
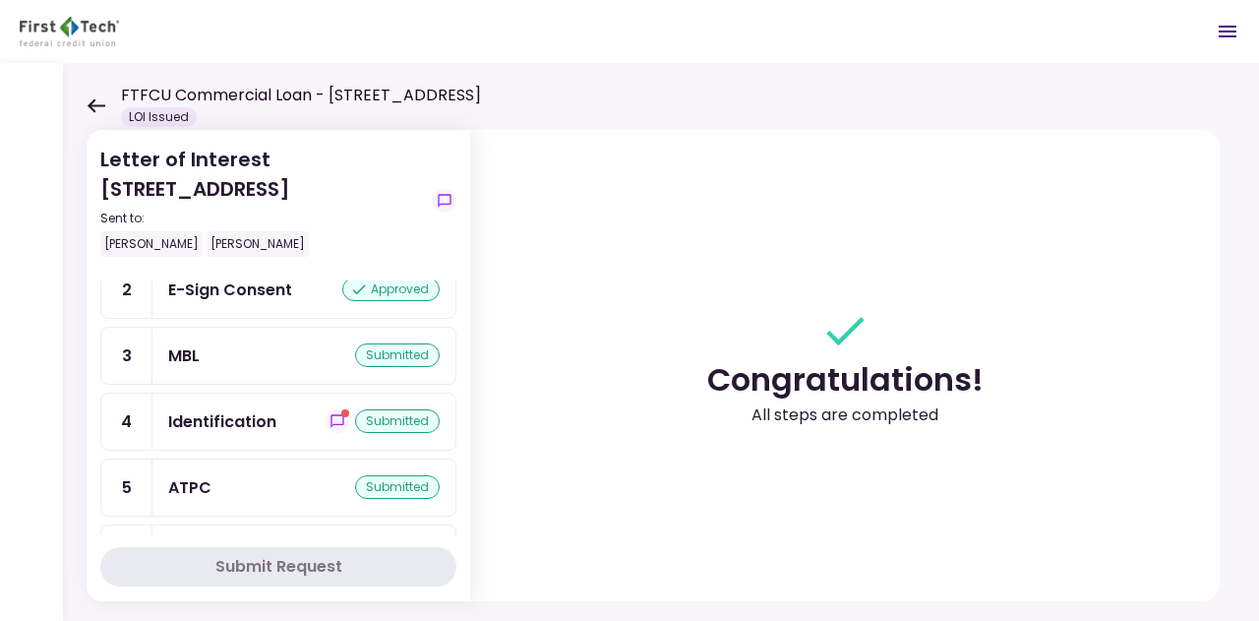
scroll to position [244, 0]
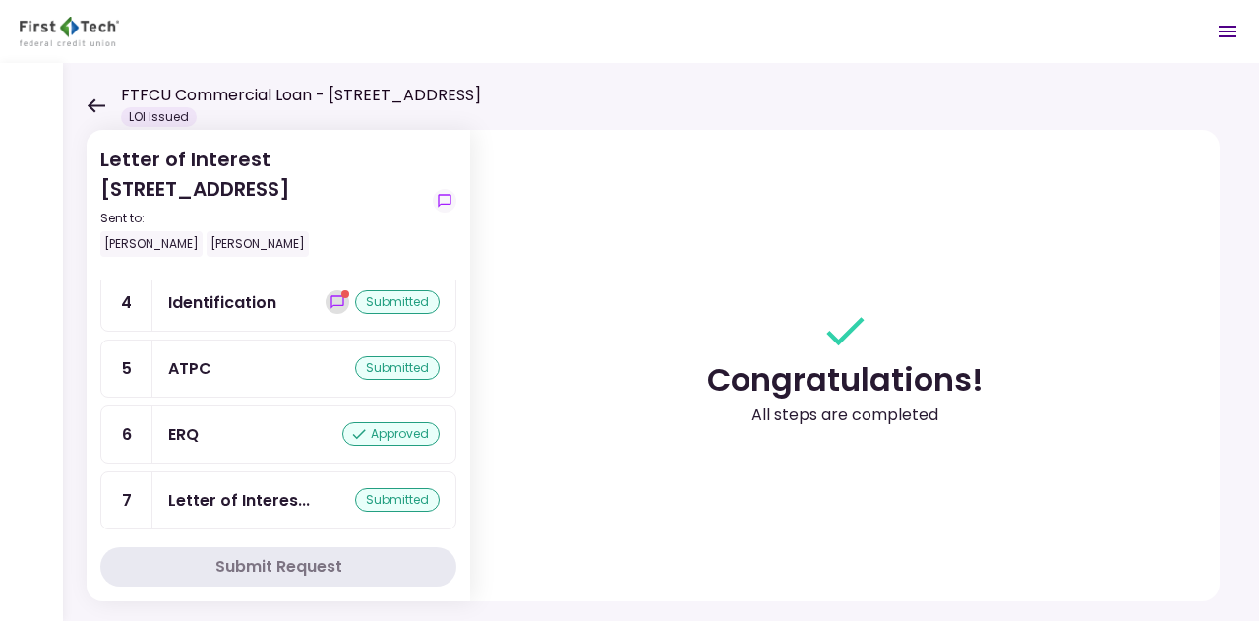
click at [332, 294] on icon "show-messages" at bounding box center [338, 302] width 16 height 16
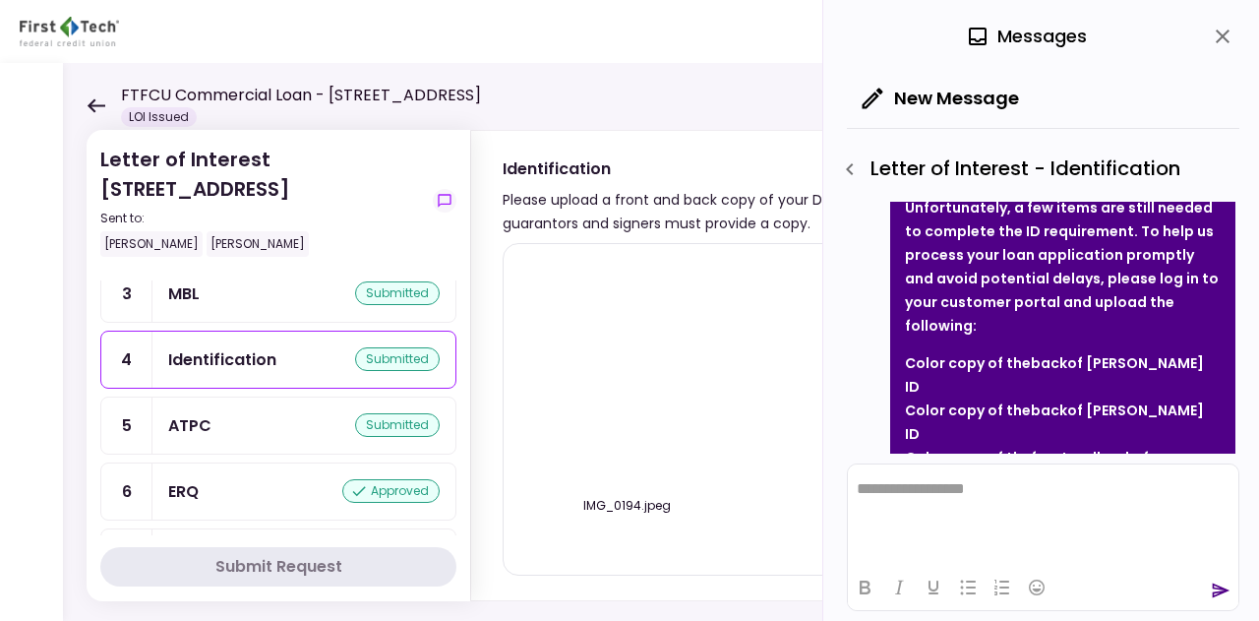
scroll to position [146, 0]
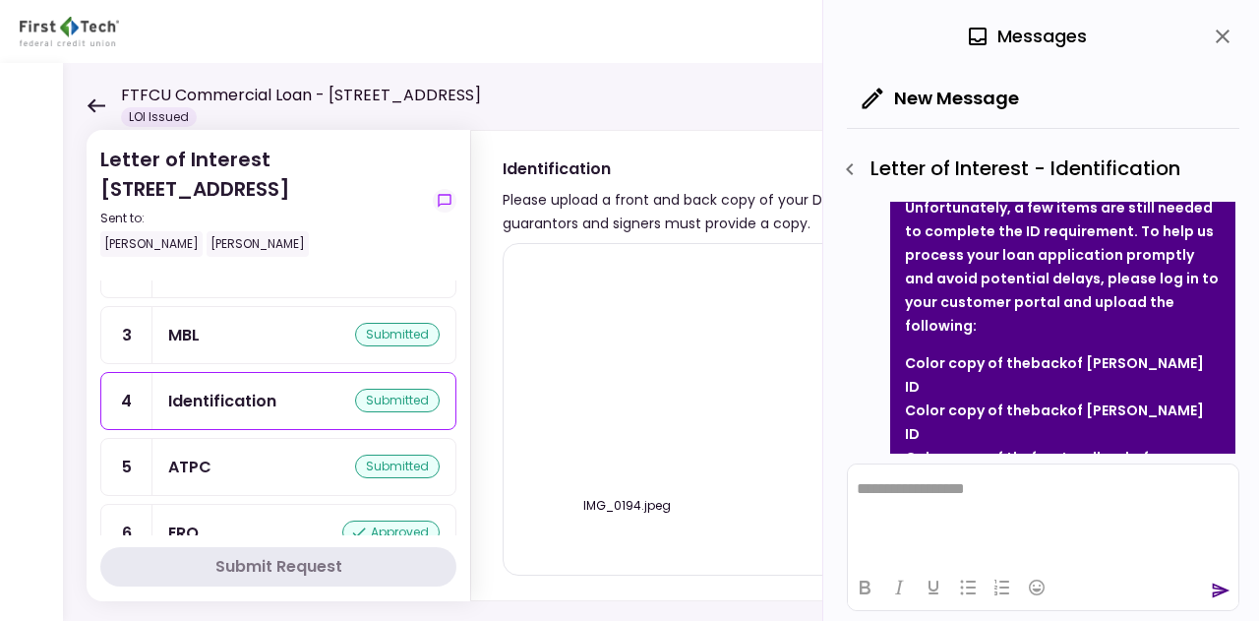
click at [260, 392] on div "Identification" at bounding box center [222, 401] width 108 height 25
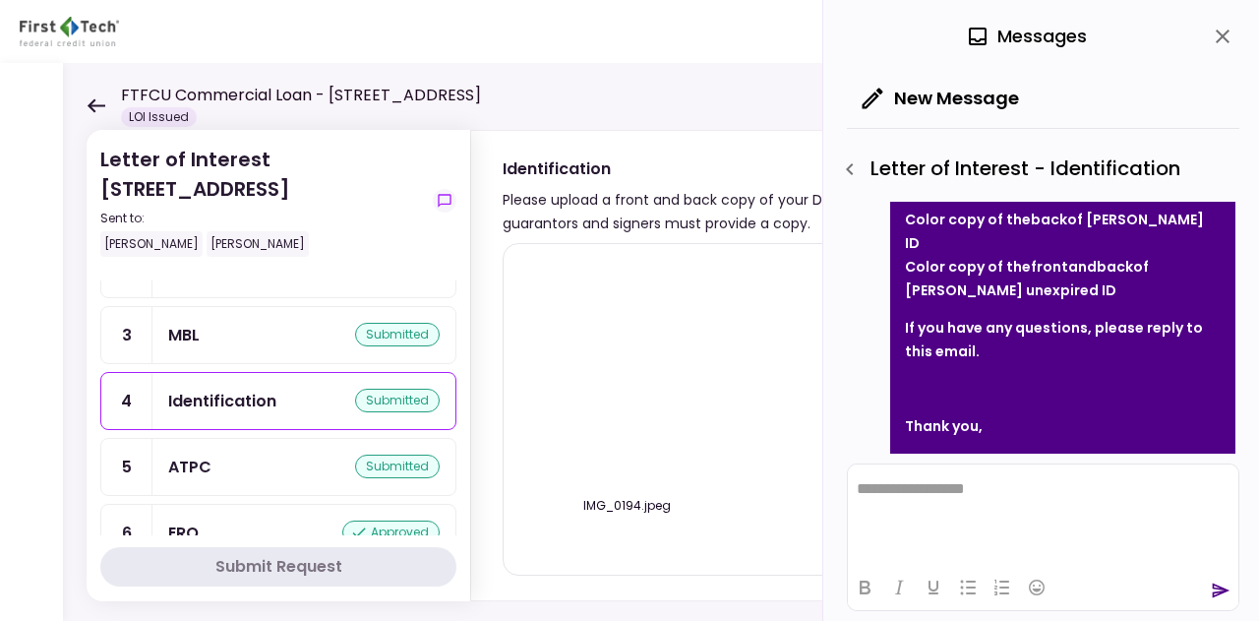
scroll to position [427, 0]
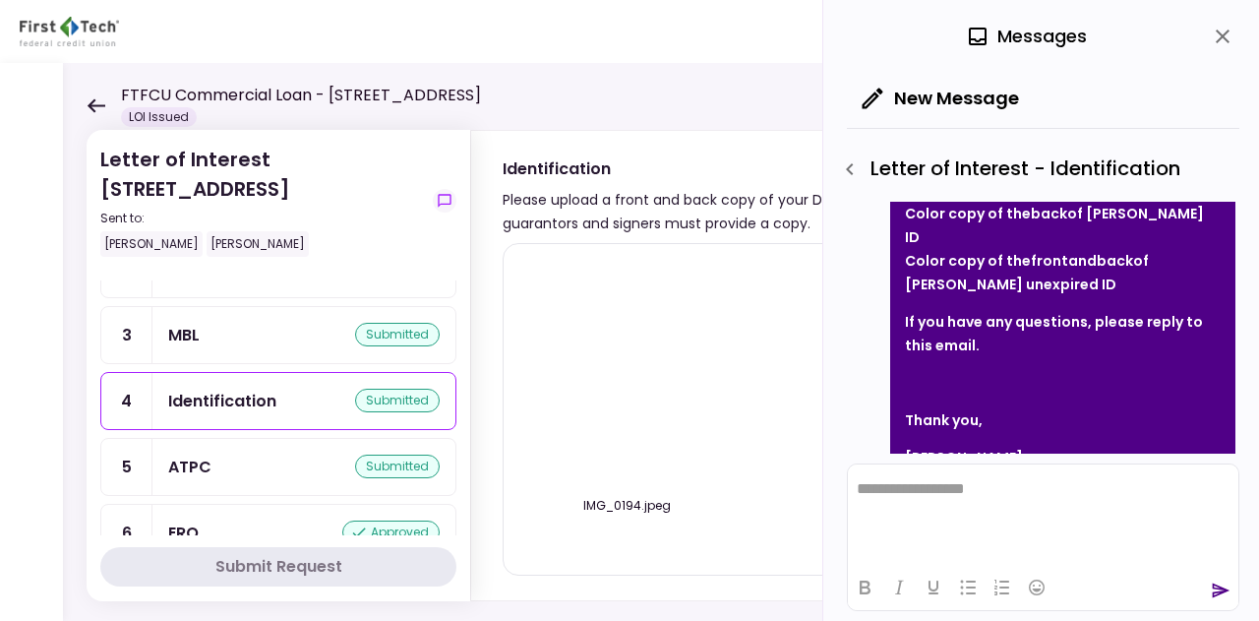
click at [1216, 27] on icon "close" at bounding box center [1223, 37] width 24 height 24
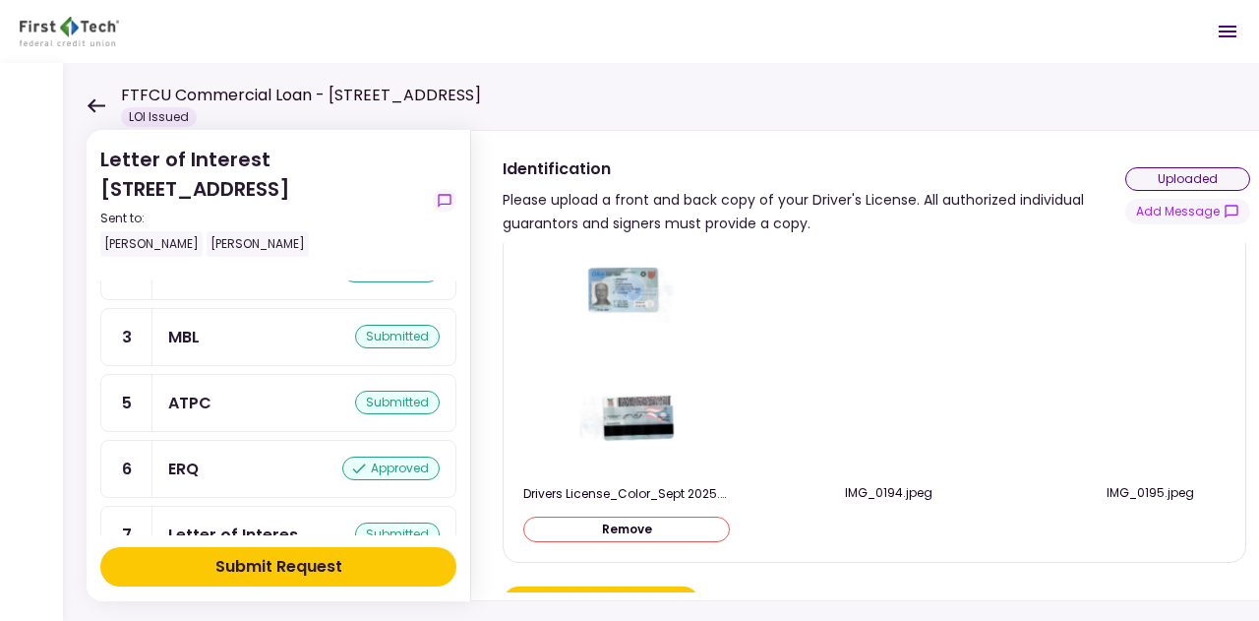
scroll to position [0, 0]
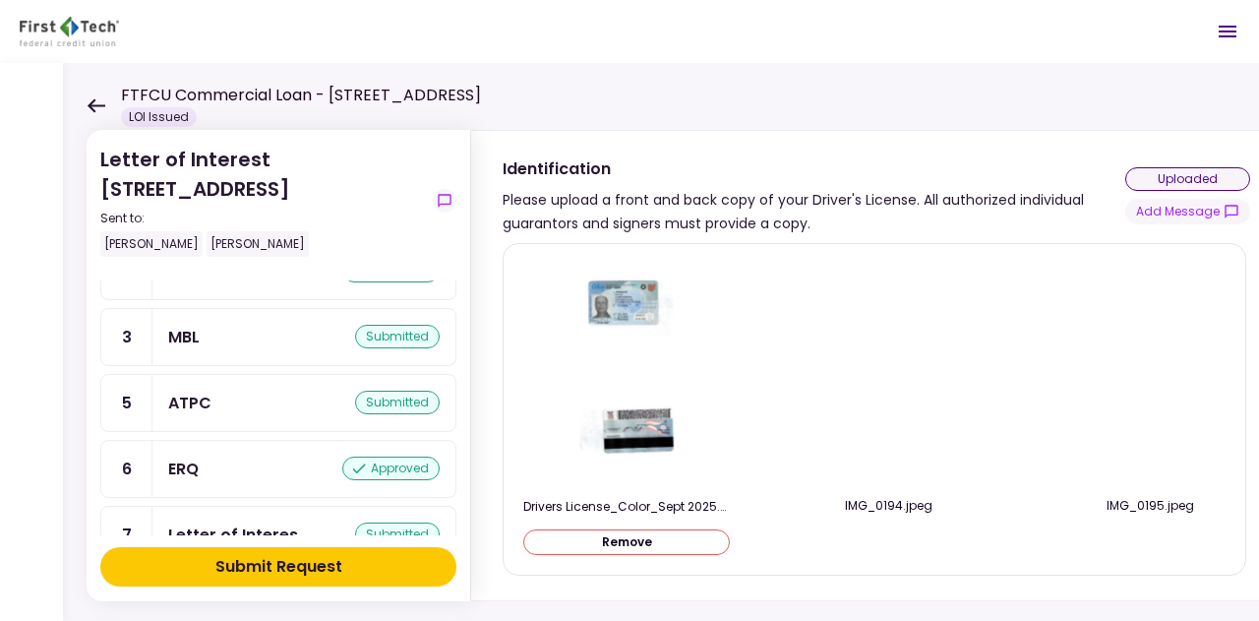
click at [333, 575] on div "Submit Request" at bounding box center [278, 567] width 127 height 24
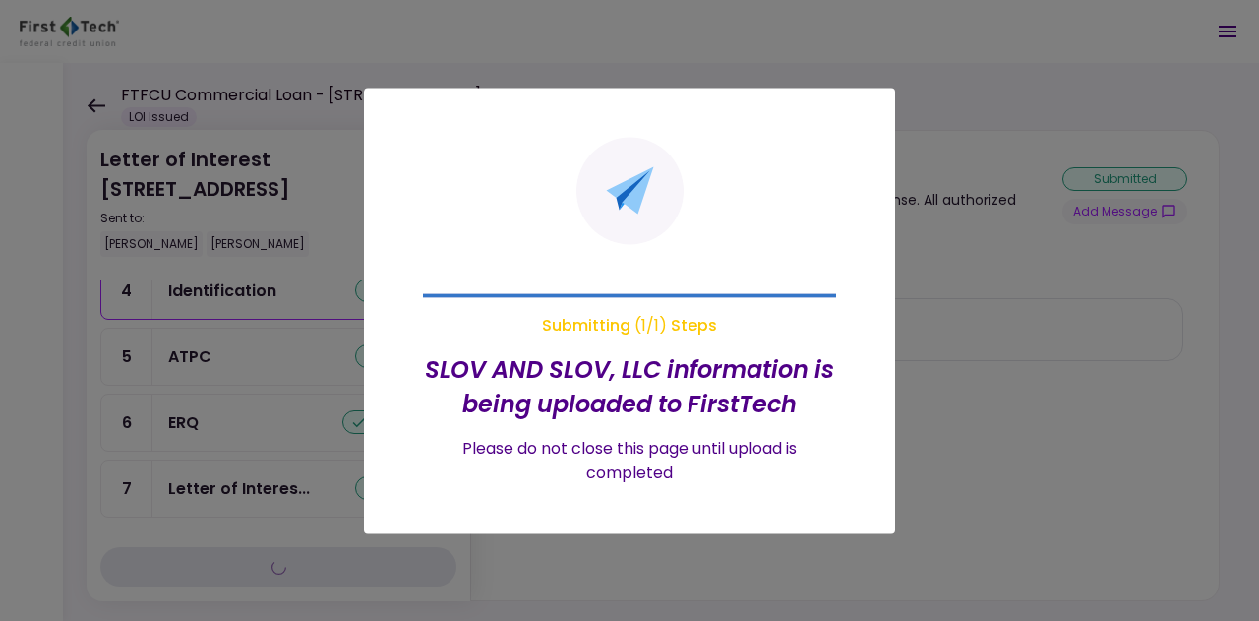
scroll to position [146, 0]
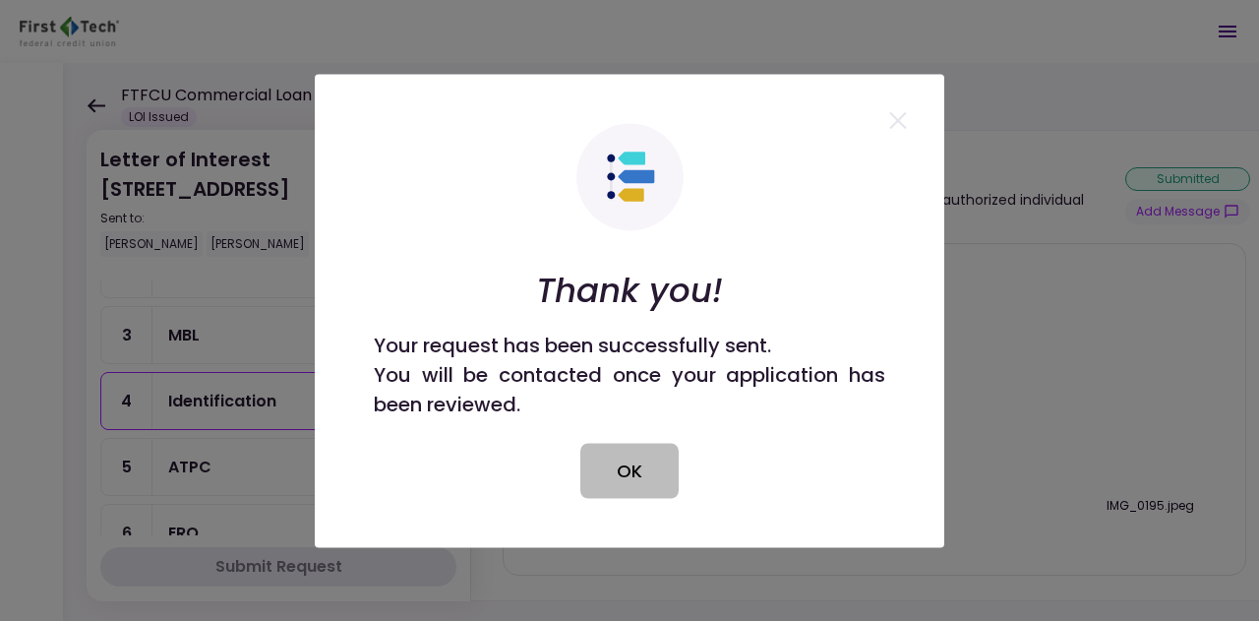
click at [626, 464] on button "OK" at bounding box center [629, 470] width 98 height 55
